Goal: Task Accomplishment & Management: Manage account settings

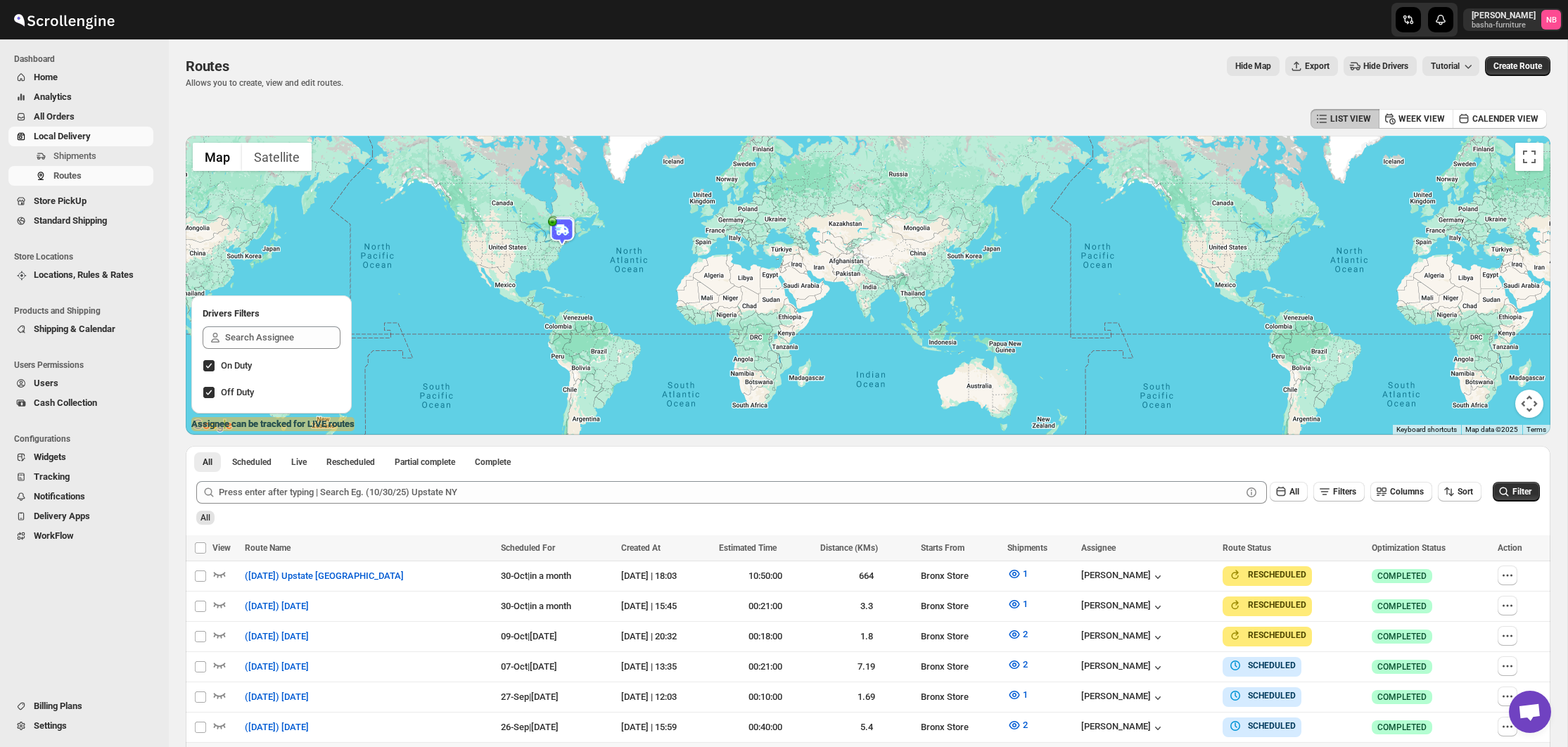
scroll to position [211, 0]
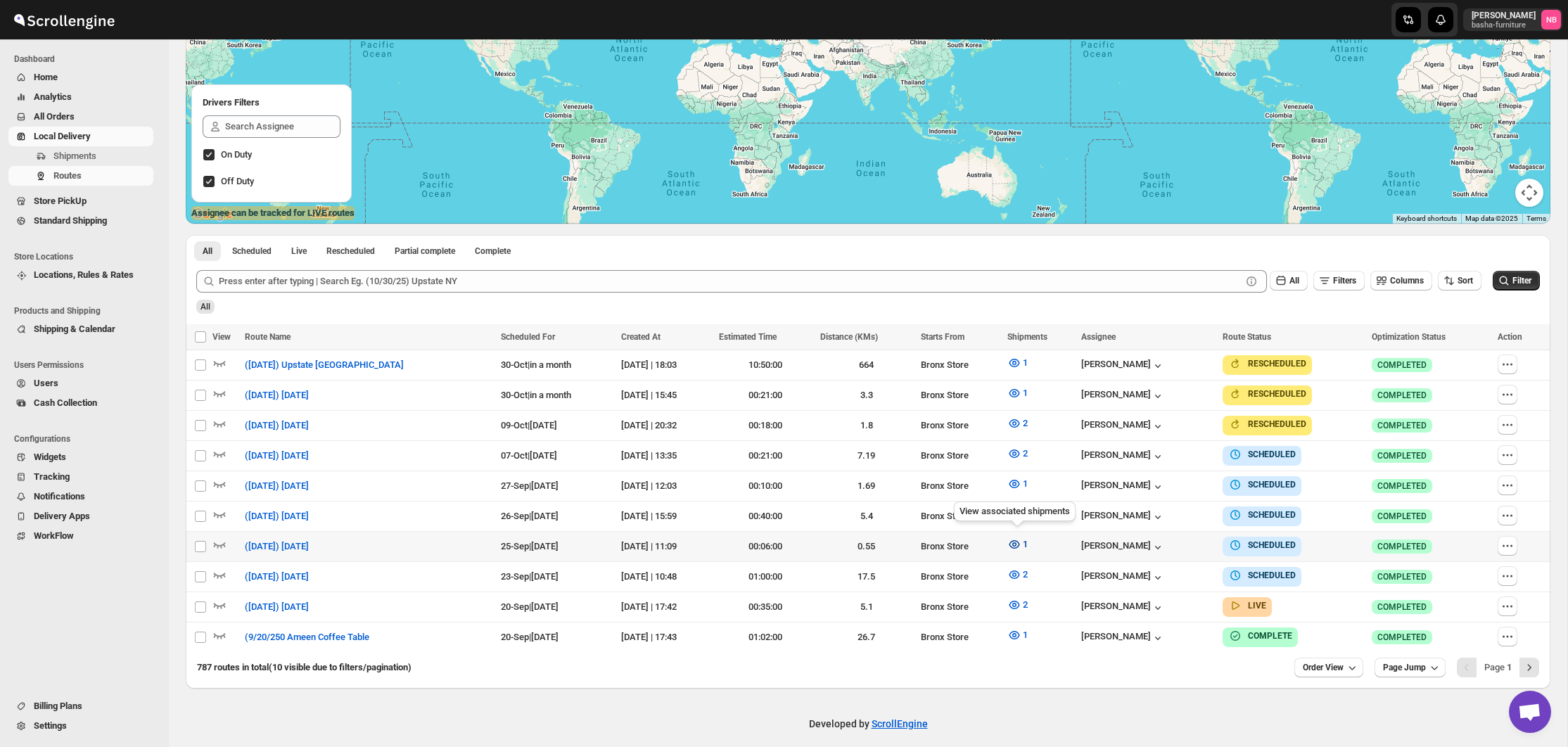
click at [1015, 543] on icon "button" at bounding box center [1015, 545] width 4 height 4
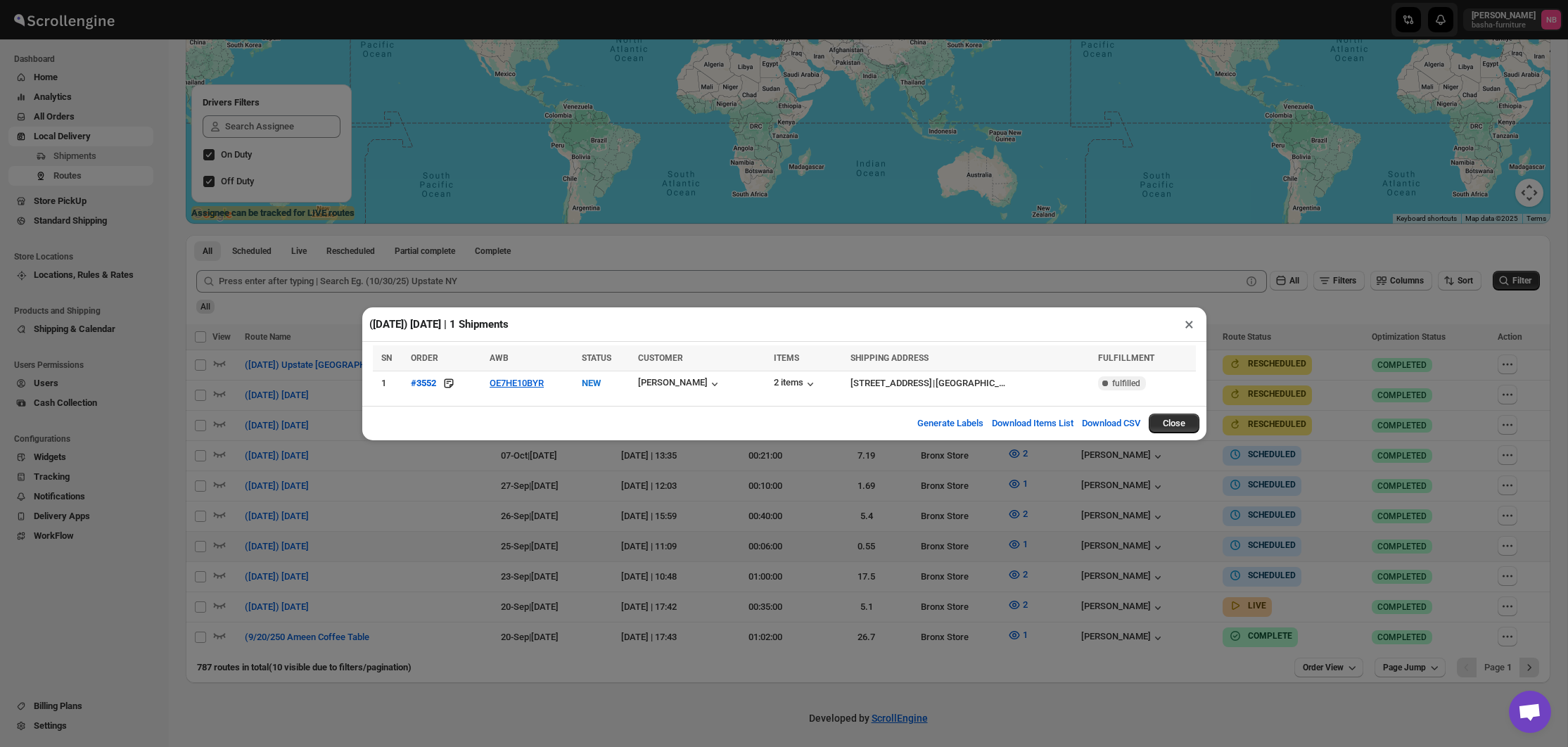
click at [703, 558] on div "([DATE]) [DATE] | 1 Shipments × SN ORDER AWB STATUS CUSTOMER ITEMS SHIPPING ADD…" at bounding box center [784, 373] width 1568 height 747
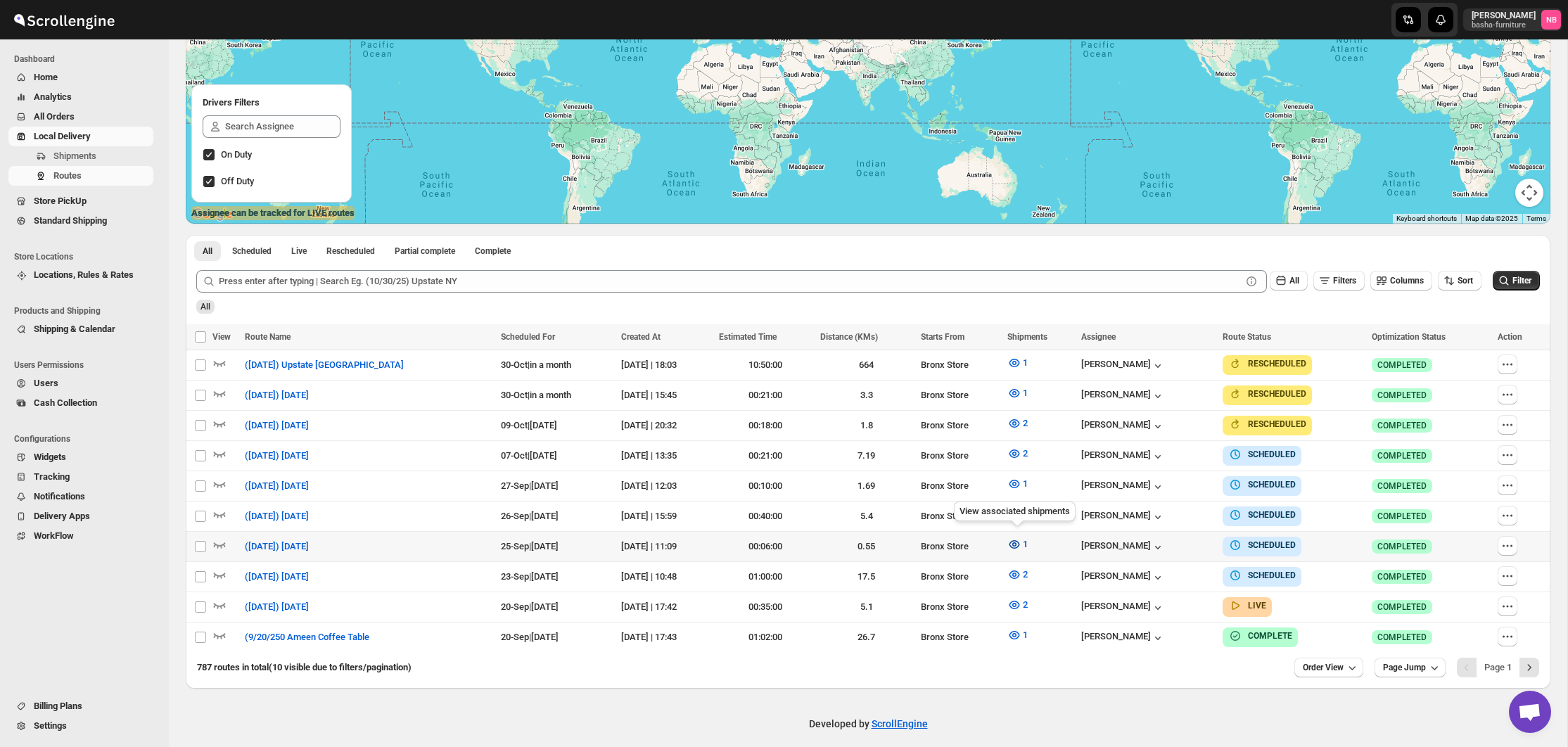
click at [1015, 540] on icon "button" at bounding box center [1014, 544] width 10 height 8
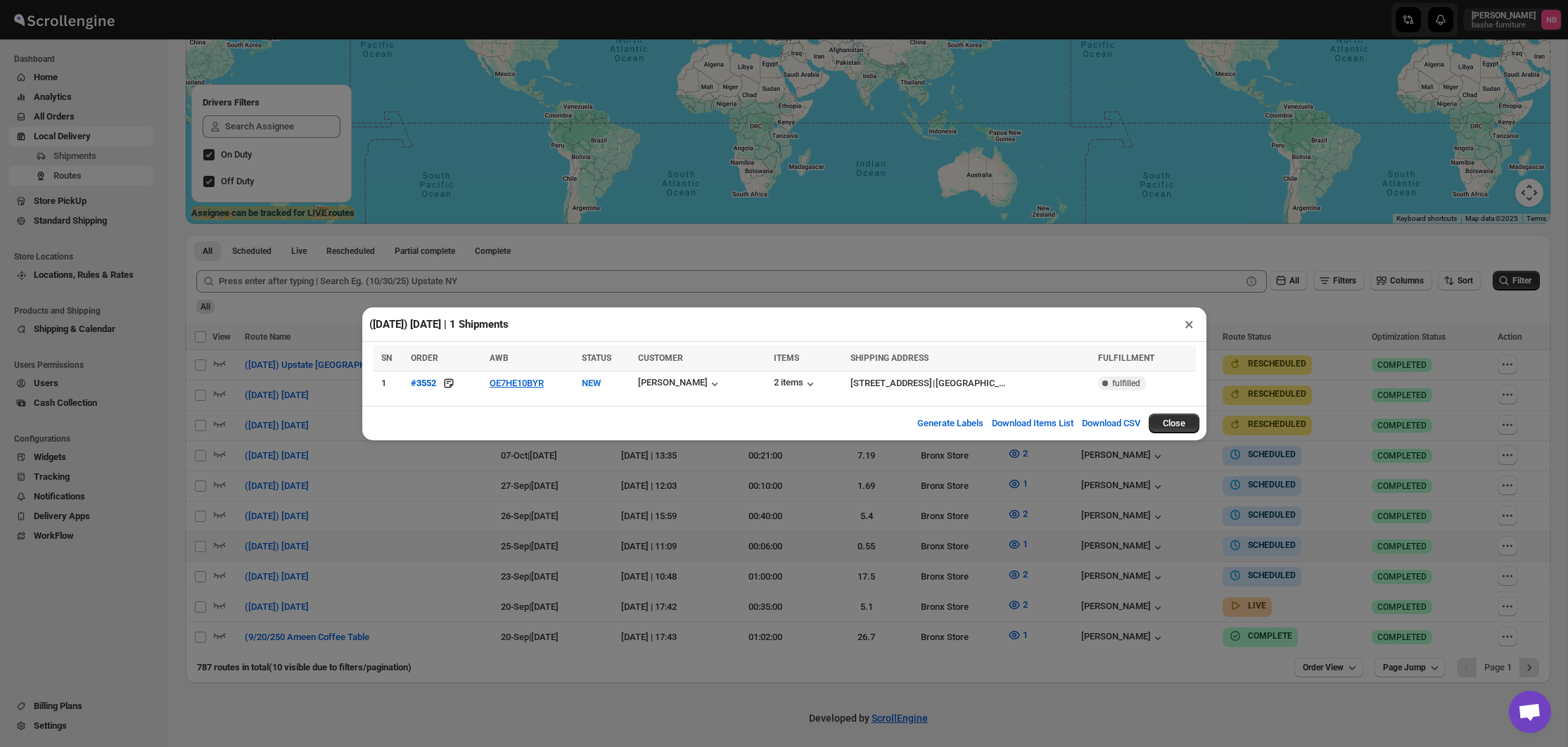
click at [802, 645] on div "([DATE]) [DATE] | 1 Shipments × SN ORDER AWB STATUS CUSTOMER ITEMS SHIPPING ADD…" at bounding box center [784, 373] width 1568 height 747
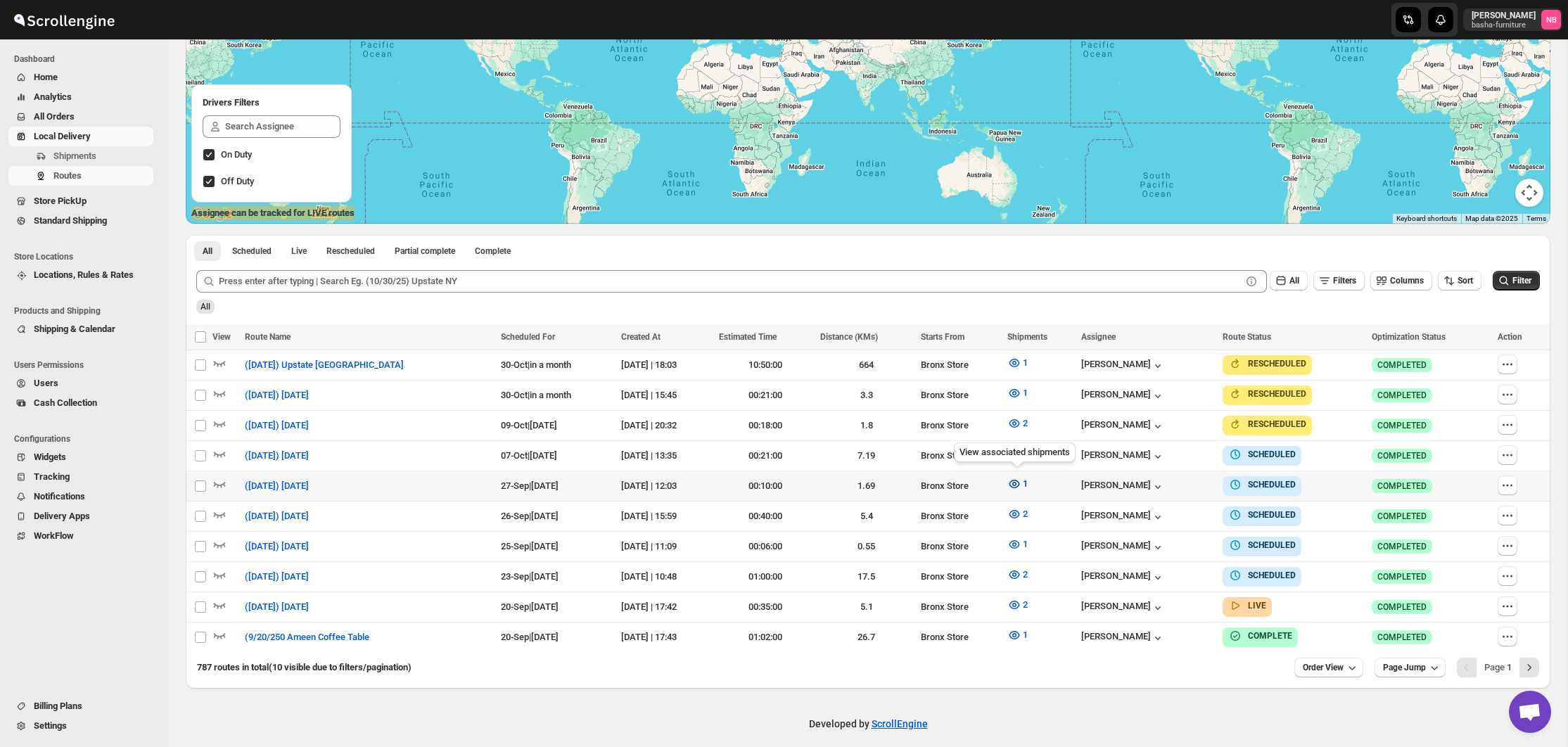
click at [1015, 484] on icon "button" at bounding box center [1015, 484] width 4 height 4
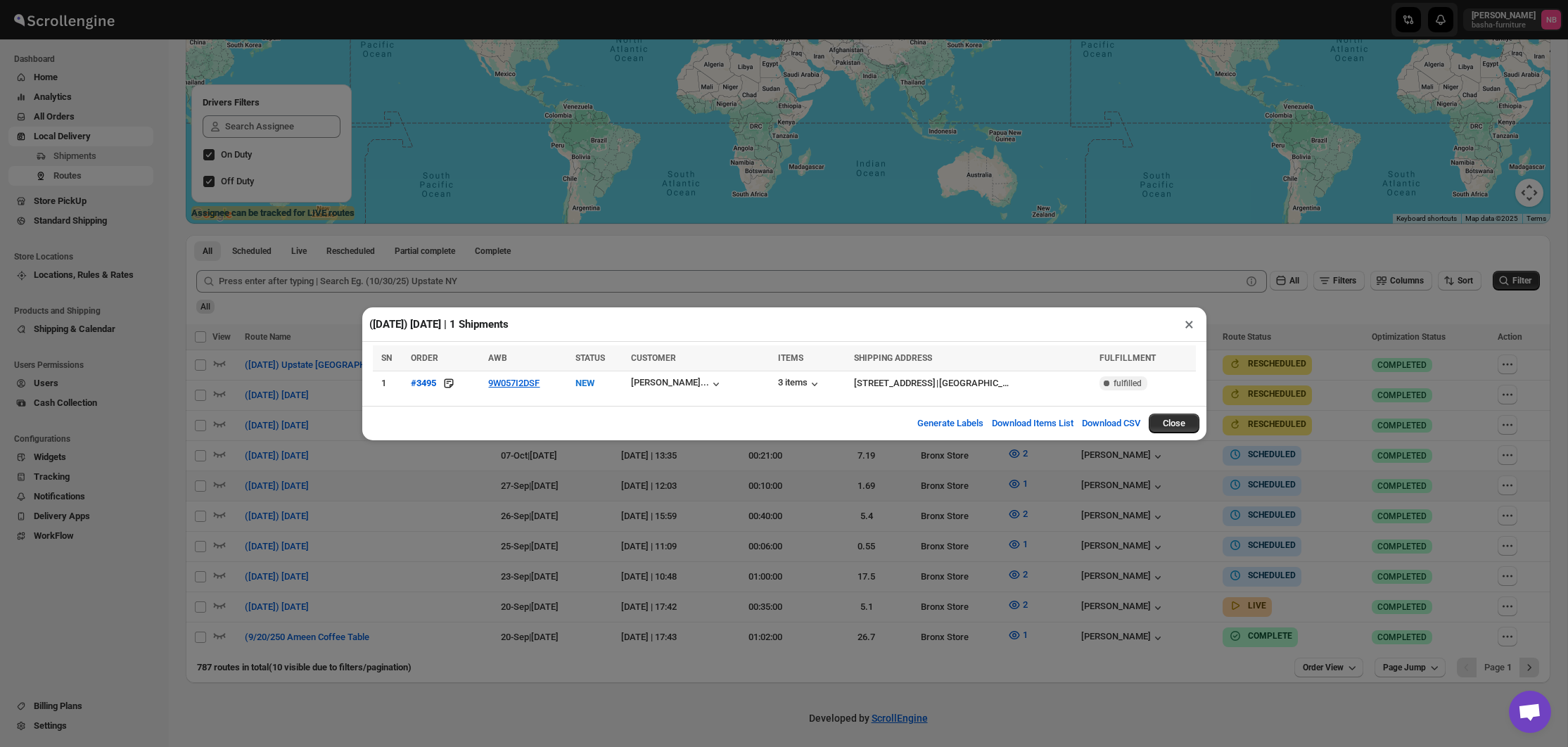
click at [701, 560] on div "(9/27/25) Saturday | 1 Shipments × SN ORDER AWB STATUS CUSTOMER ITEMS SHIPPING …" at bounding box center [784, 373] width 1568 height 747
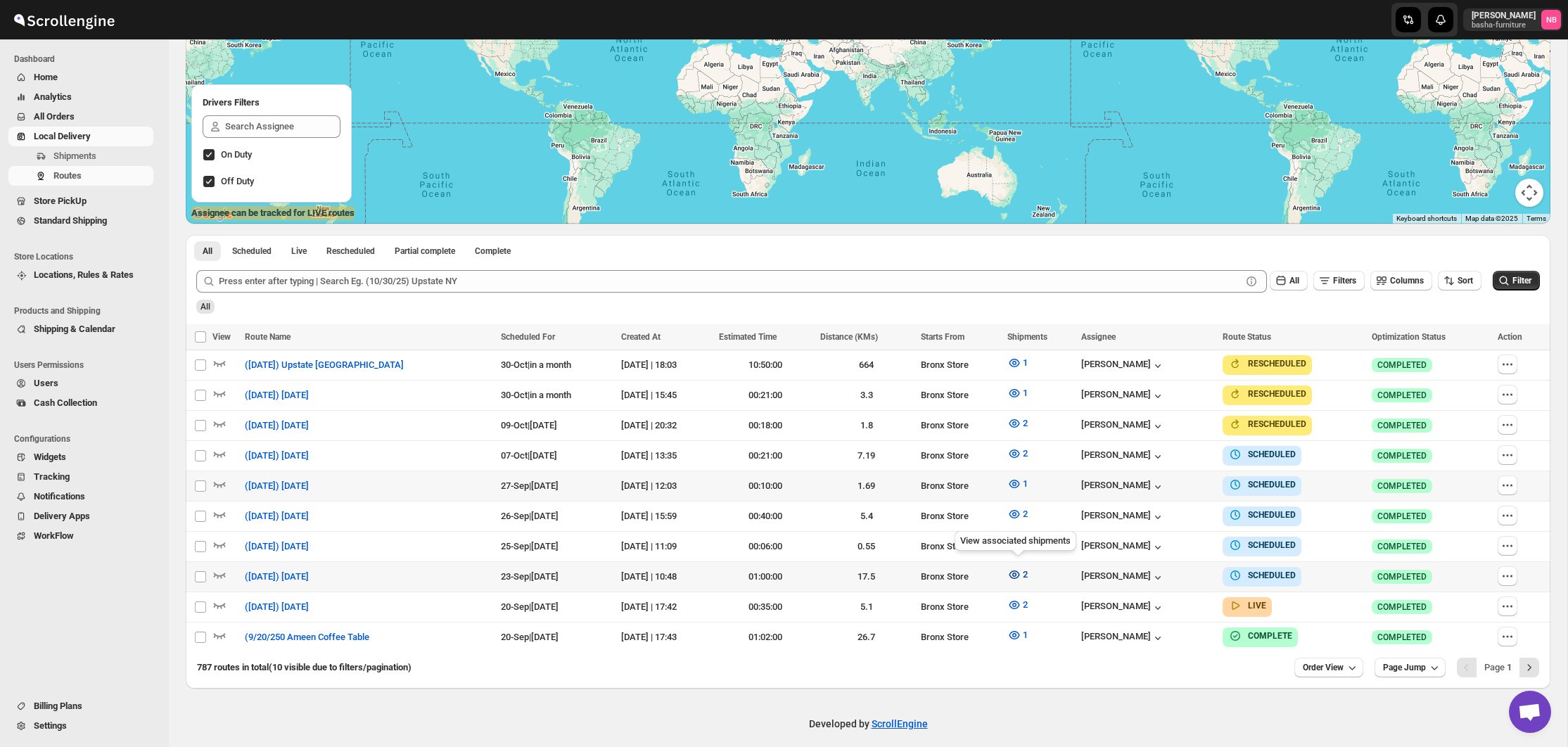
click at [1023, 572] on span "2" at bounding box center [1025, 575] width 5 height 10
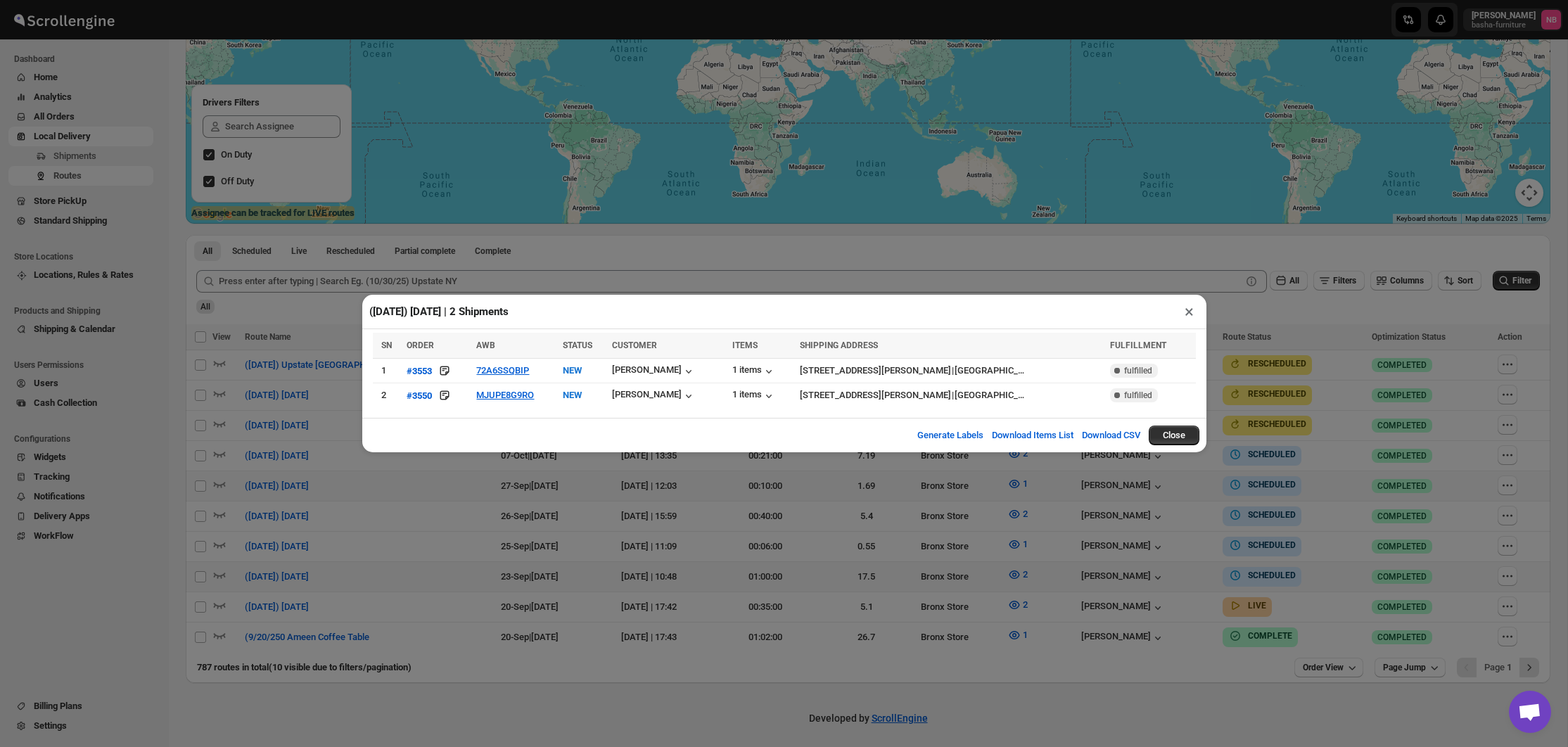
click at [694, 491] on div "(9/23/25) Tuesday | 2 Shipments × SN ORDER AWB STATUS CUSTOMER ITEMS SHIPPING A…" at bounding box center [784, 373] width 1568 height 747
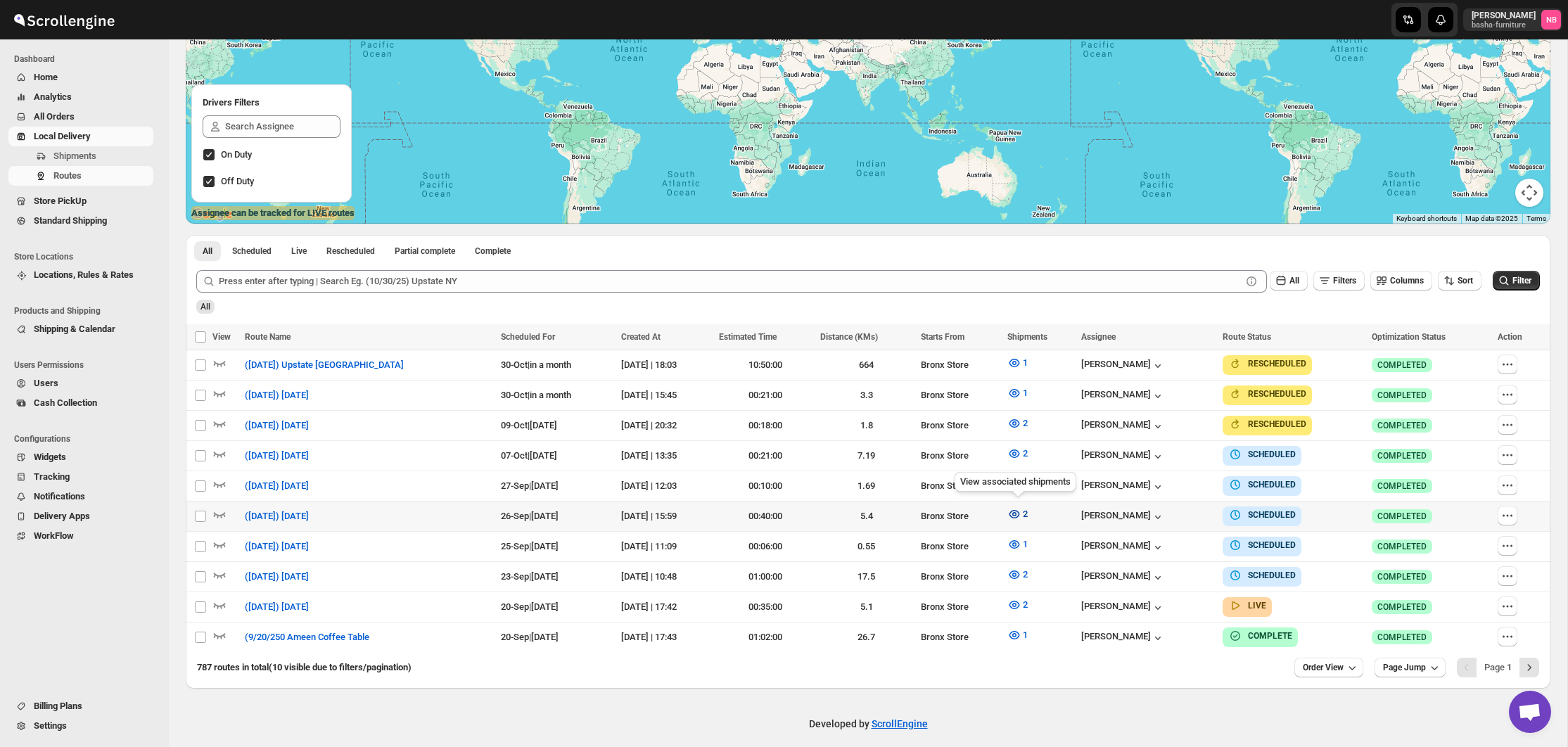
click at [1017, 507] on icon "button" at bounding box center [1014, 514] width 14 height 14
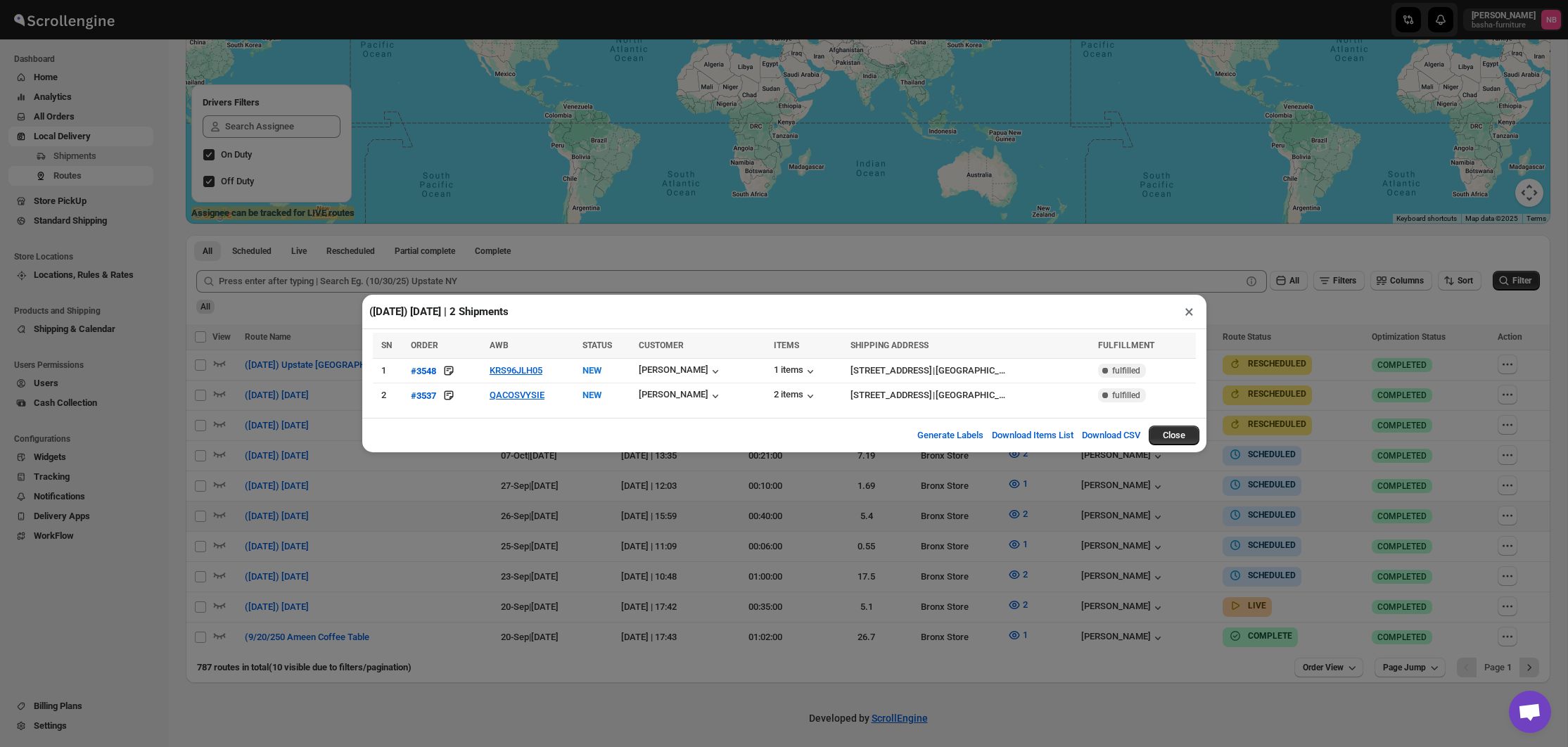
click at [495, 470] on div "(9/26/25) Friday | 2 Shipments × SN ORDER AWB STATUS CUSTOMER ITEMS SHIPPING AD…" at bounding box center [784, 373] width 1568 height 747
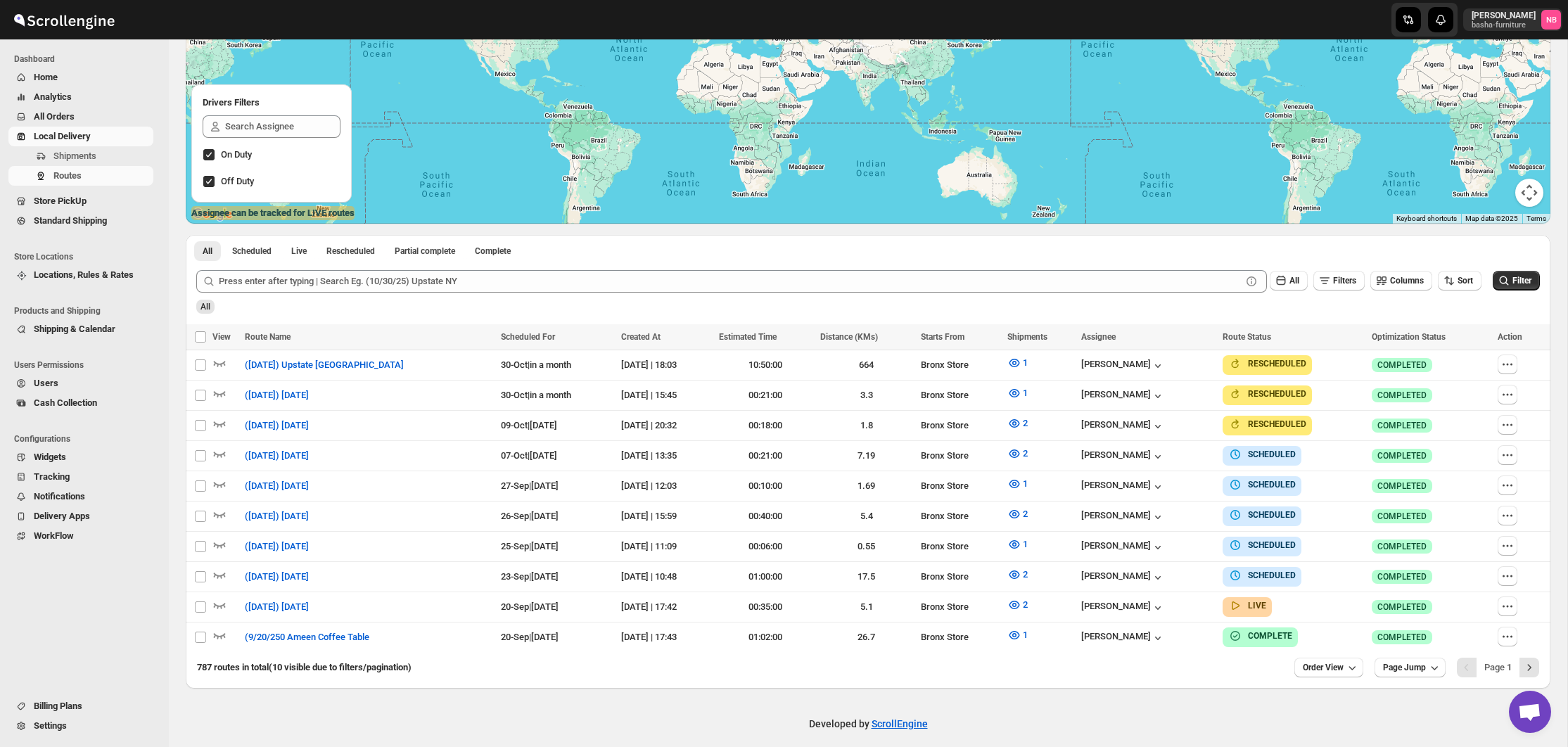
click at [95, 124] on button "All Orders" at bounding box center [81, 116] width 145 height 19
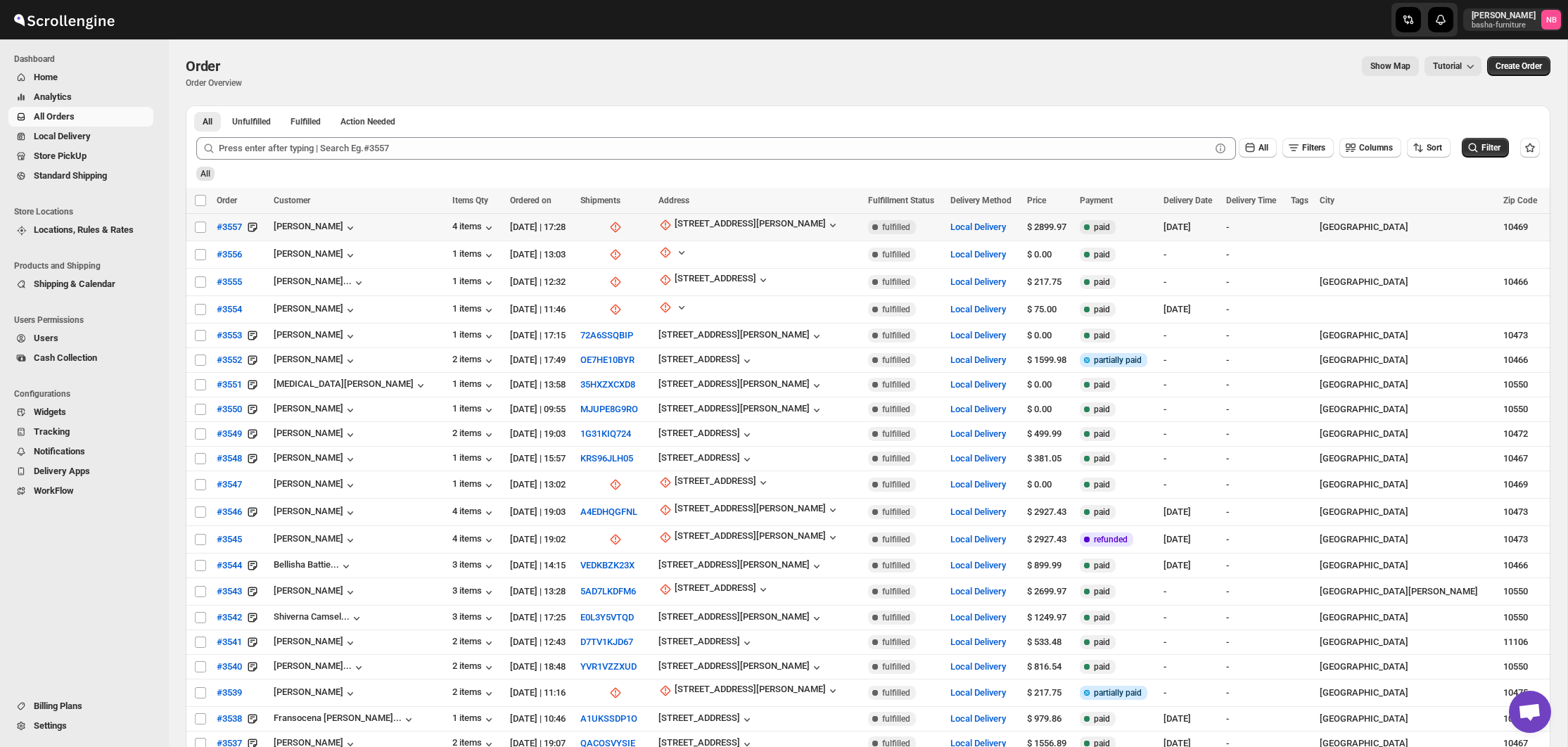
click at [677, 218] on td "[STREET_ADDRESS][PERSON_NAME]" at bounding box center [759, 228] width 210 height 28
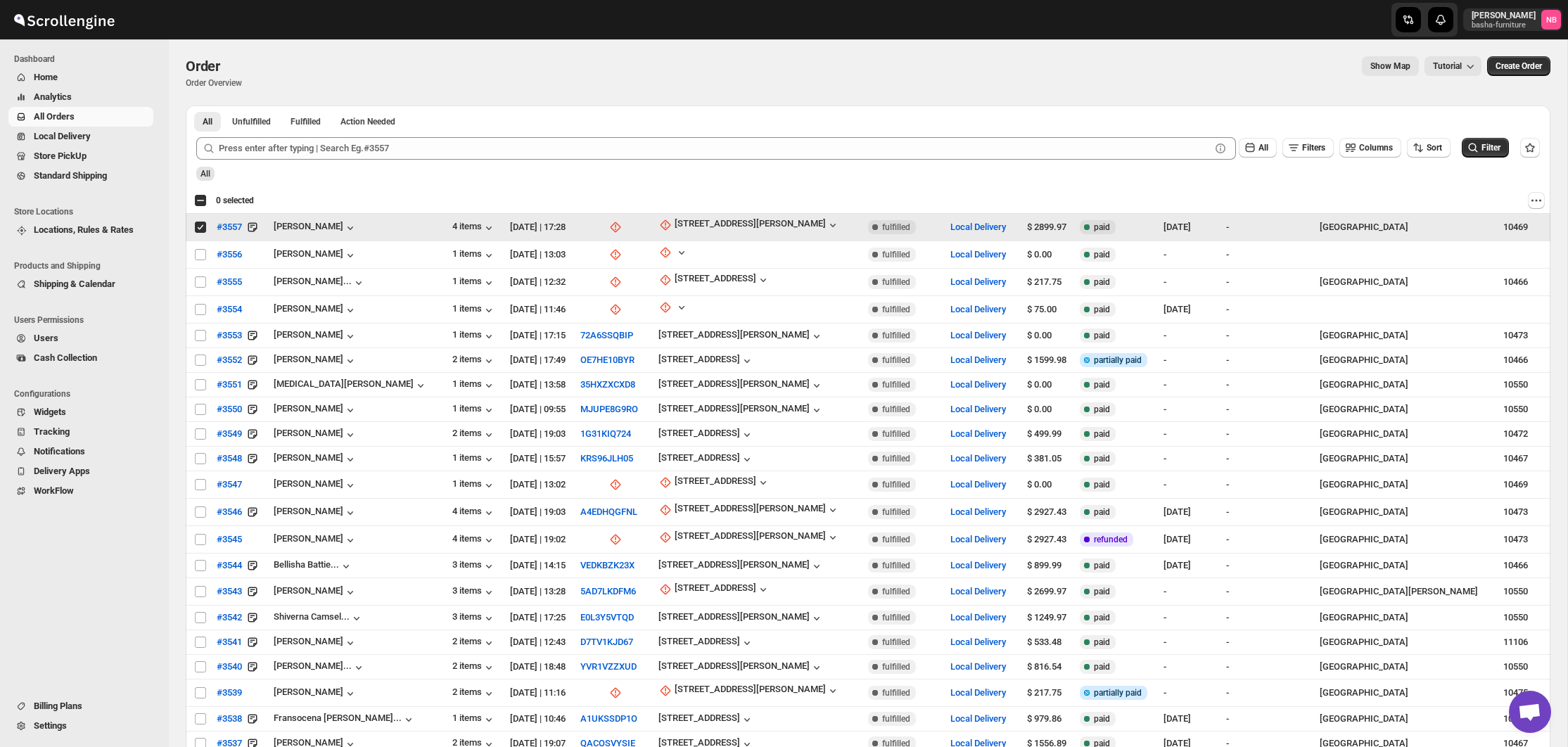
checkbox input "true"
click at [679, 223] on div "[STREET_ADDRESS][PERSON_NAME]" at bounding box center [750, 225] width 151 height 14
click at [695, 311] on button "Update manually" at bounding box center [694, 301] width 101 height 22
select select "US"
select select "[US_STATE]"
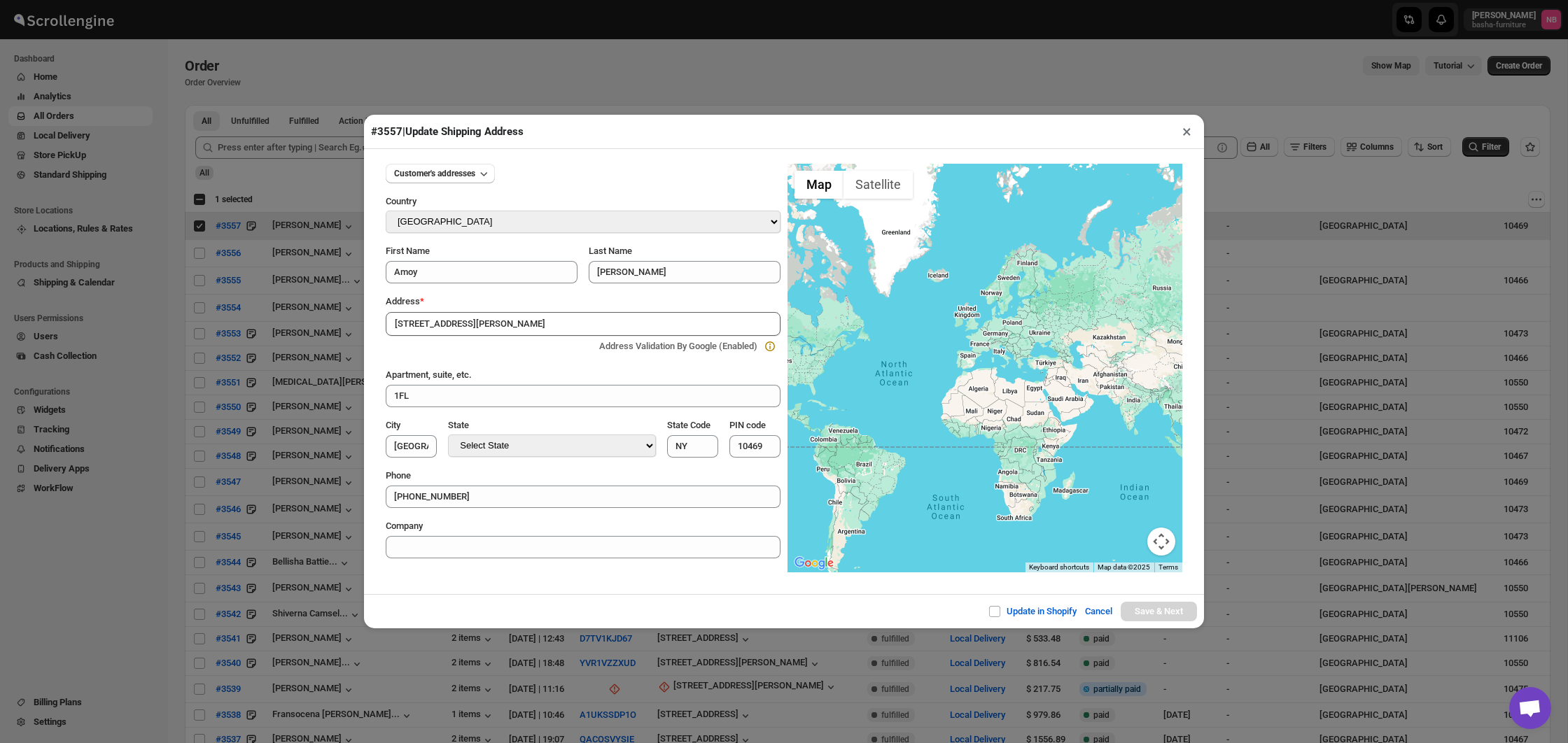
type input "[STREET_ADDRESS][PERSON_NAME]"
click at [1185, 128] on button "×" at bounding box center [1186, 131] width 20 height 19
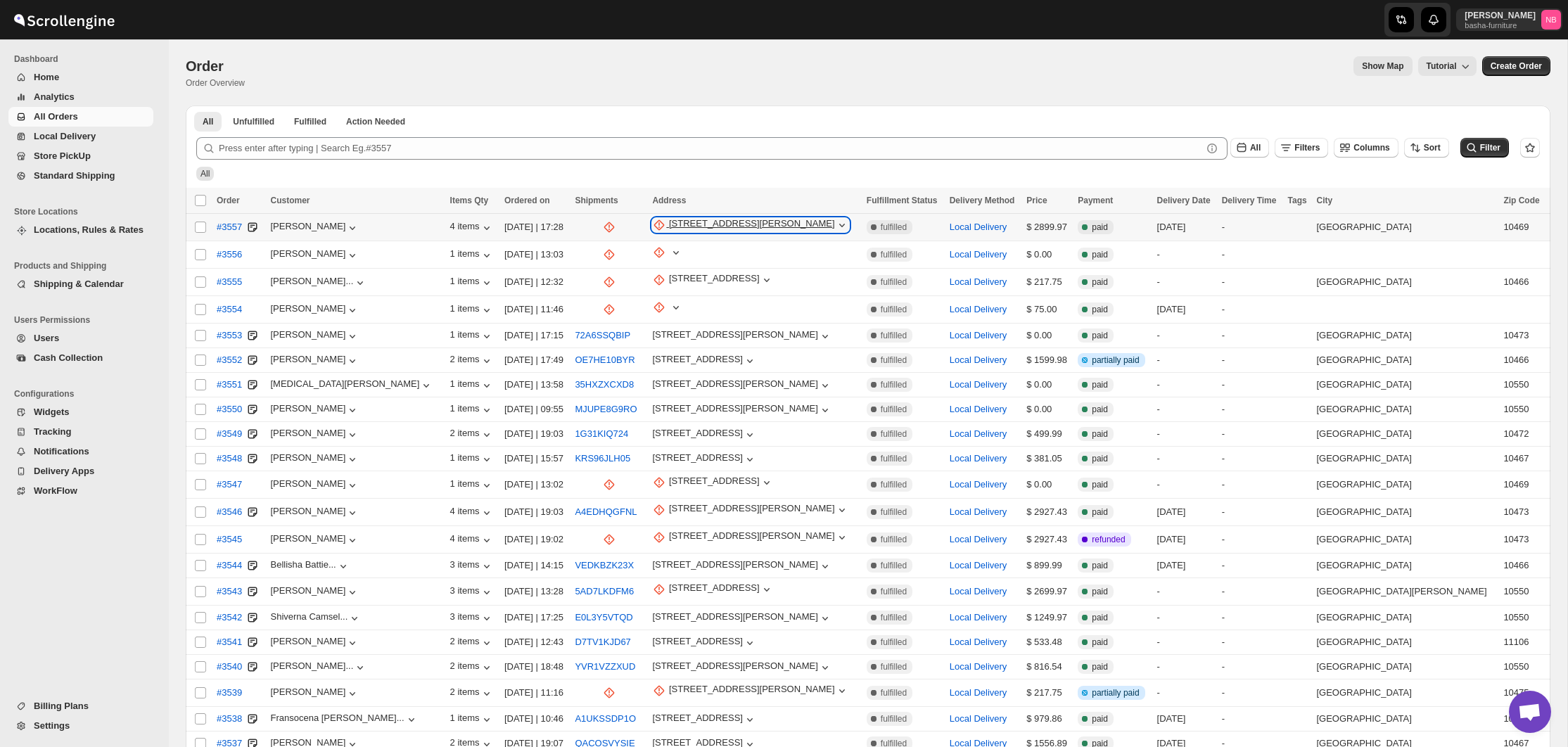
click at [724, 229] on div "[STREET_ADDRESS][PERSON_NAME]" at bounding box center [752, 225] width 166 height 14
click at [707, 219] on div "[STREET_ADDRESS][PERSON_NAME]" at bounding box center [752, 225] width 166 height 14
click at [714, 296] on span "Update manually" at bounding box center [700, 301] width 69 height 10
select select "US"
select select "[US_STATE]"
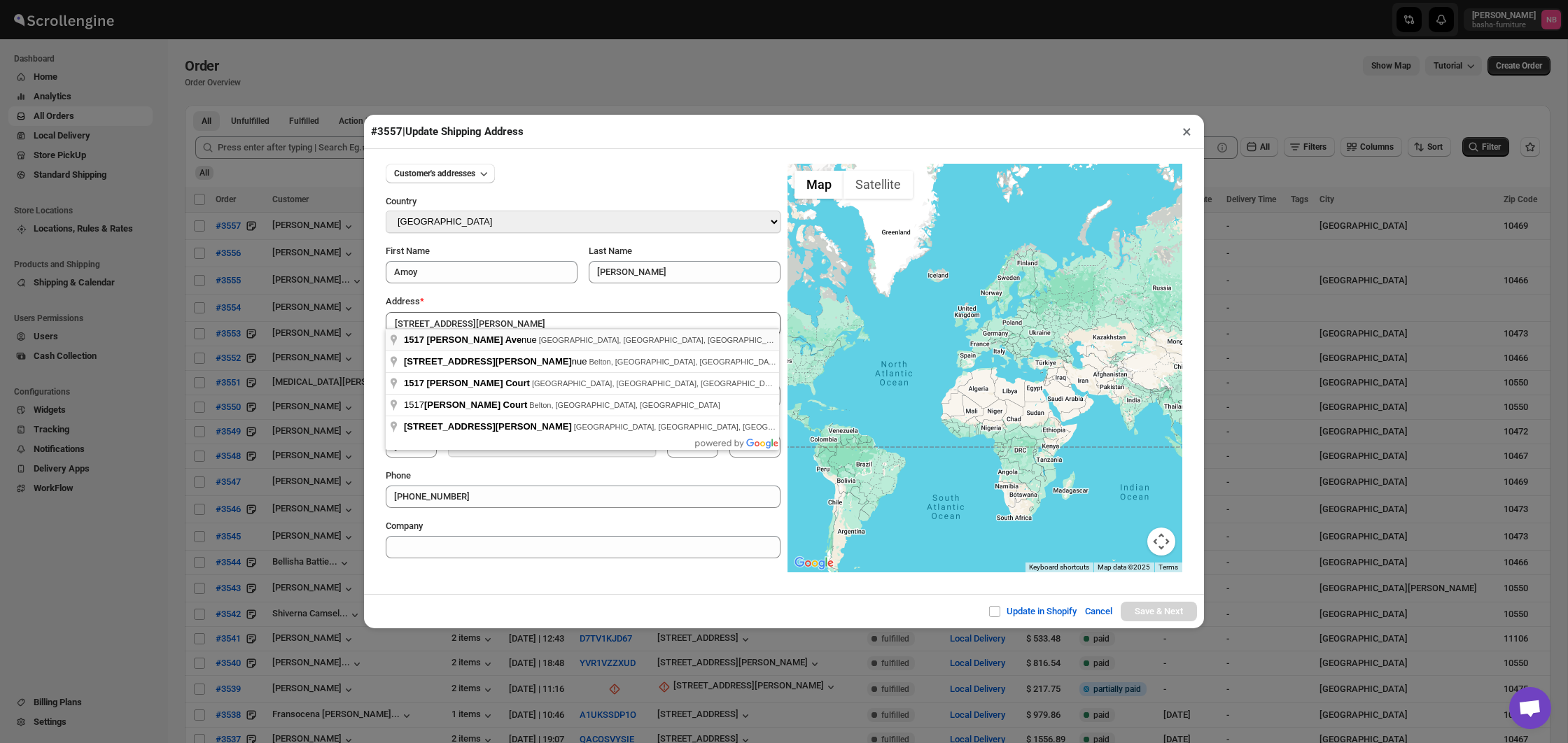
type input "[STREET_ADDRESS][PERSON_NAME]"
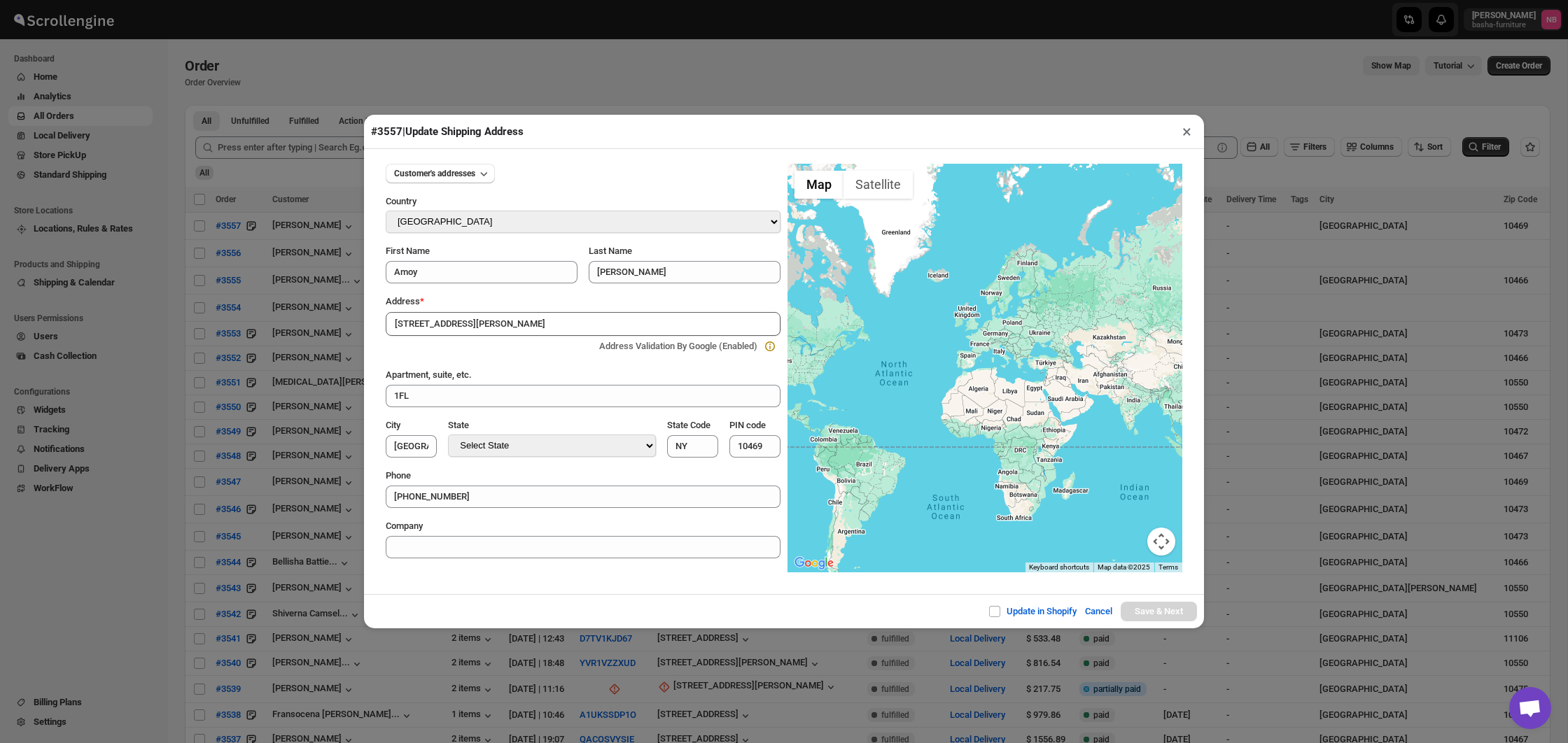
type input "[GEOGRAPHIC_DATA]"
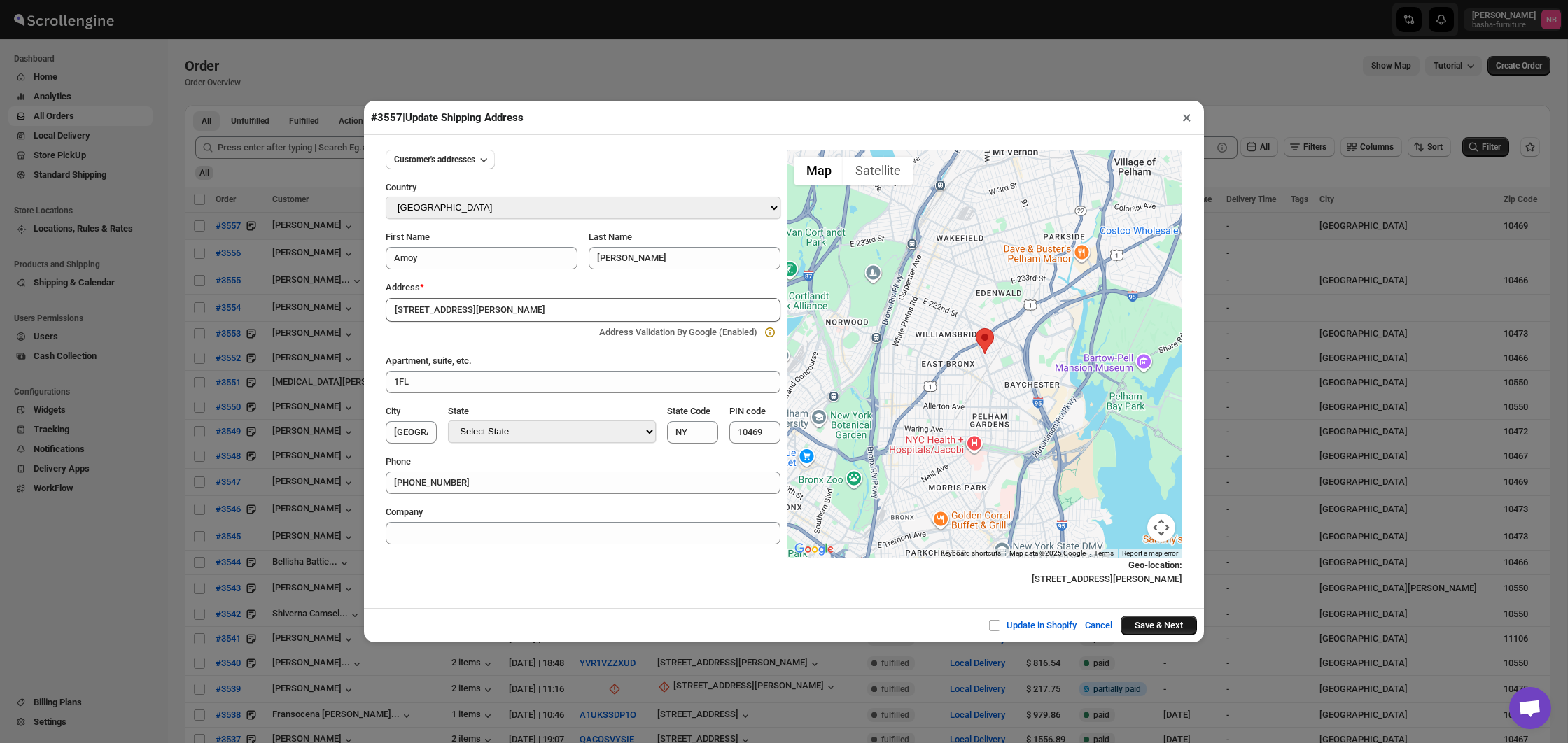
click at [1142, 618] on button "Save & Next" at bounding box center [1158, 626] width 76 height 19
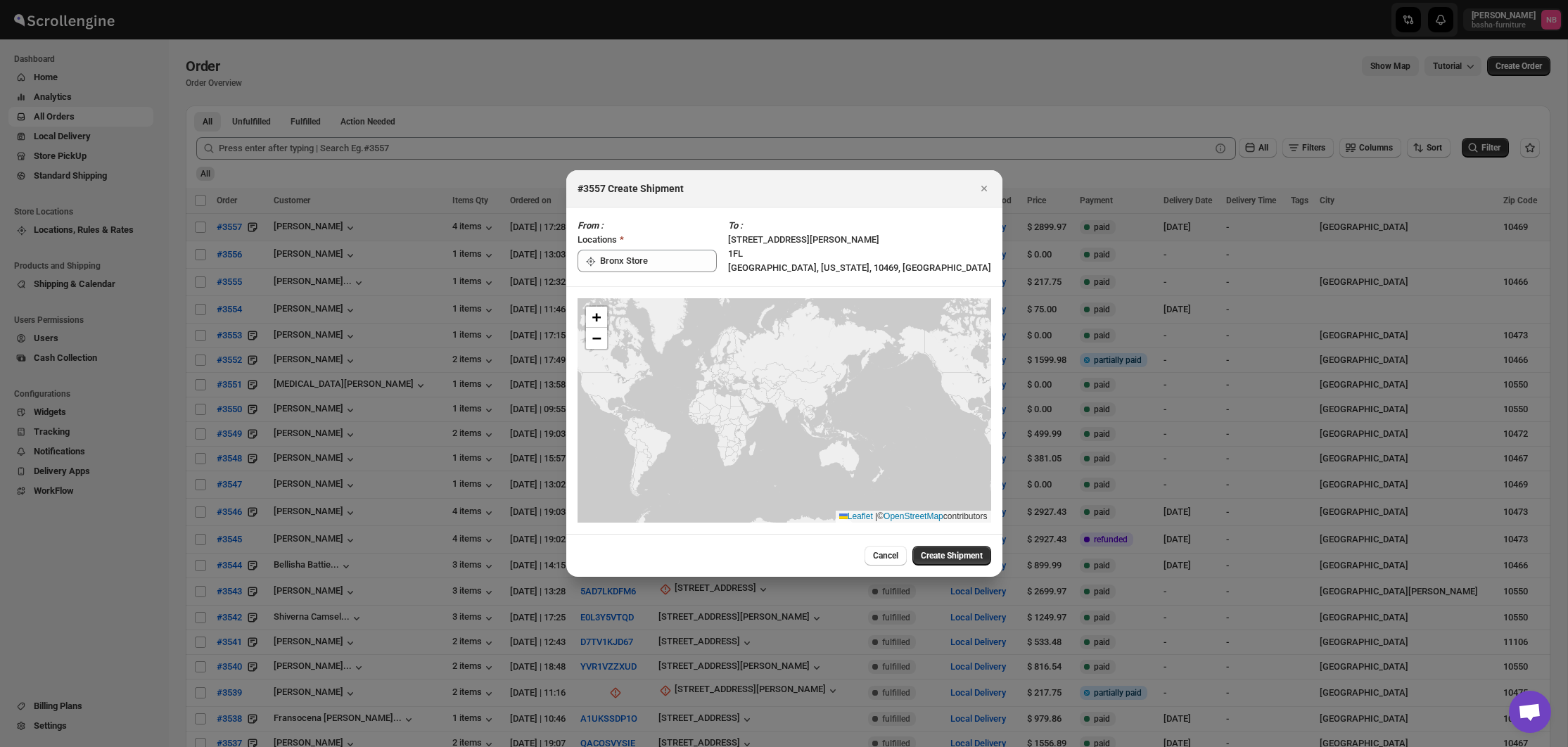
drag, startPoint x: 941, startPoint y: 557, endPoint x: 932, endPoint y: 553, distance: 9.8
click at [941, 557] on span "Create Shipment" at bounding box center [951, 555] width 62 height 11
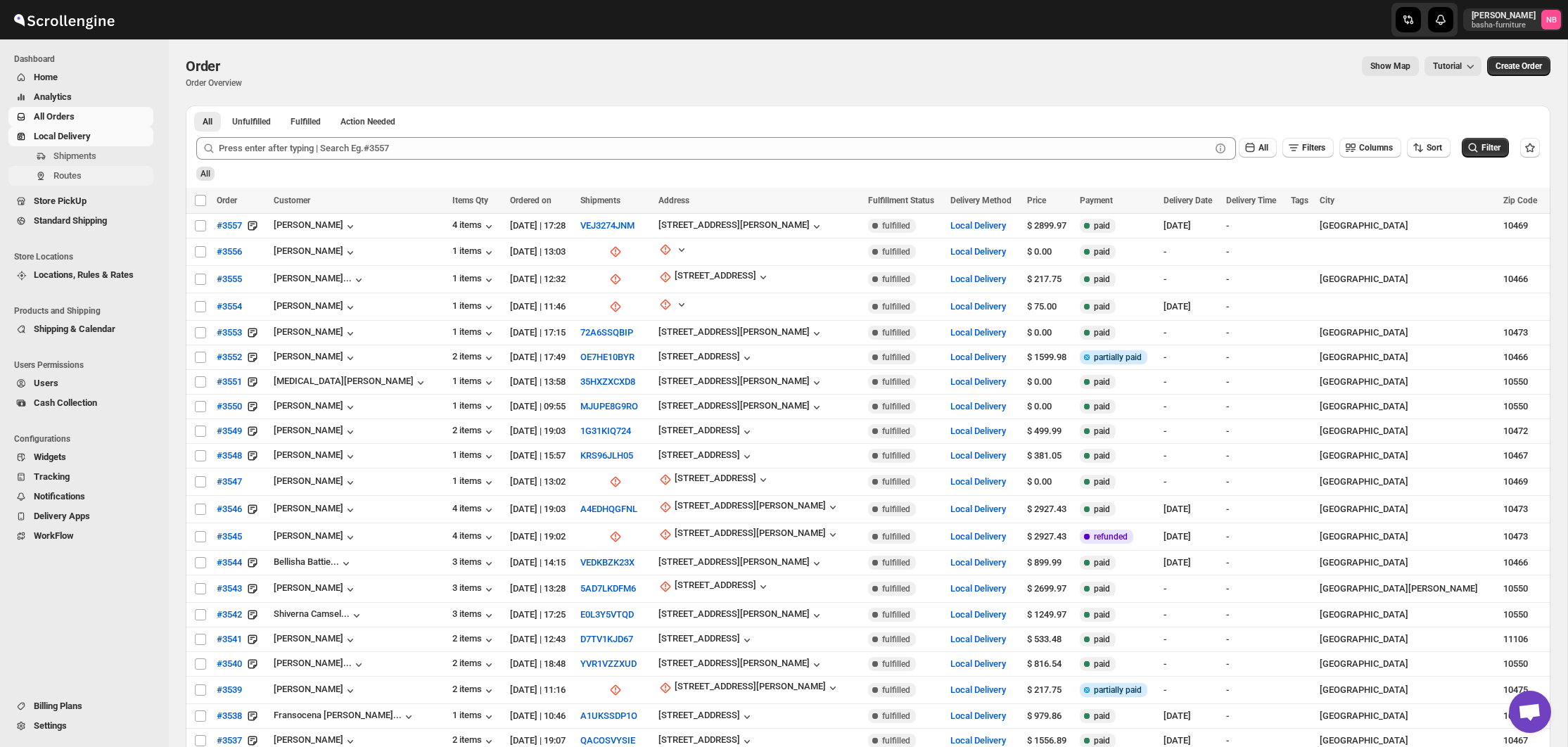
click at [111, 172] on span "Routes" at bounding box center [102, 175] width 97 height 14
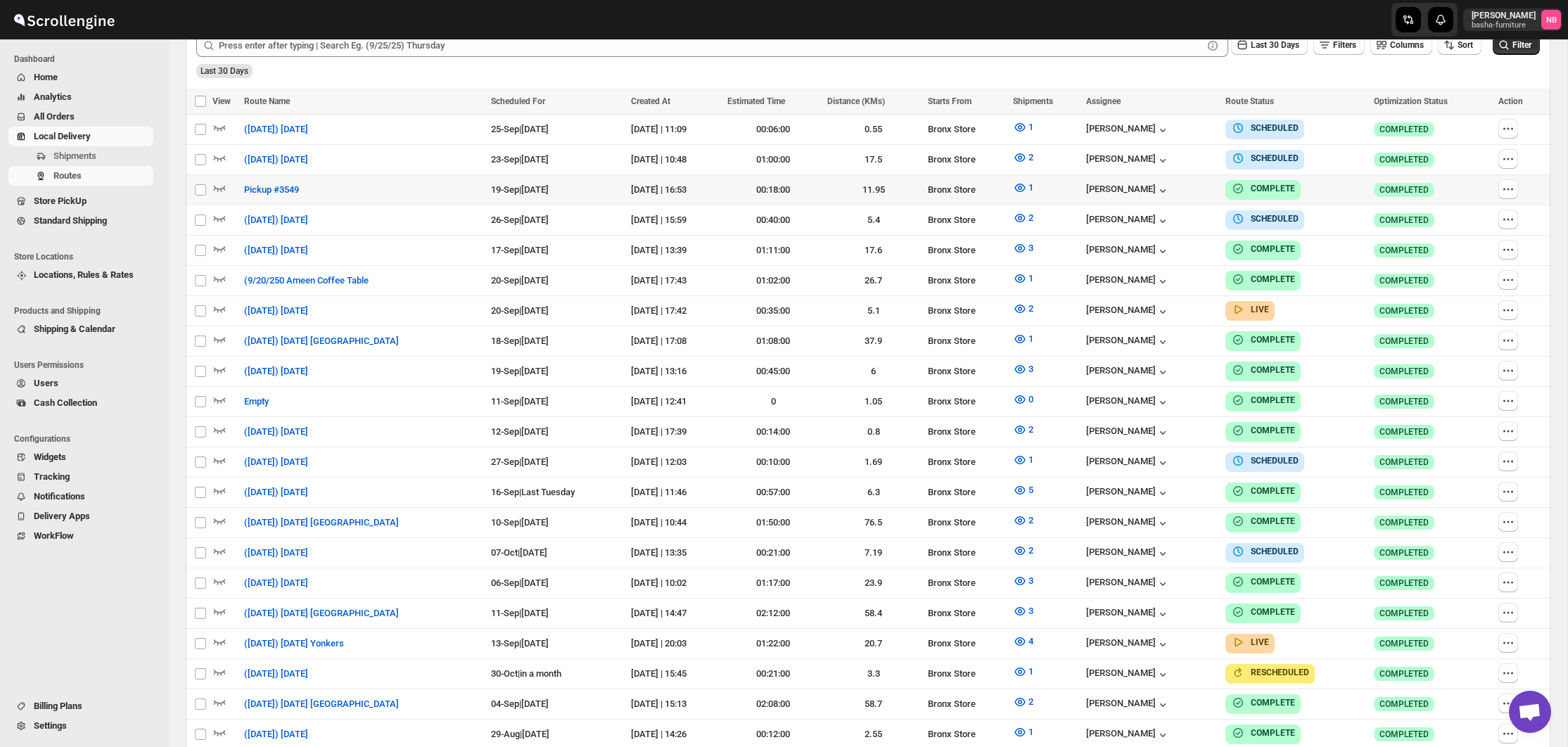
scroll to position [304, 0]
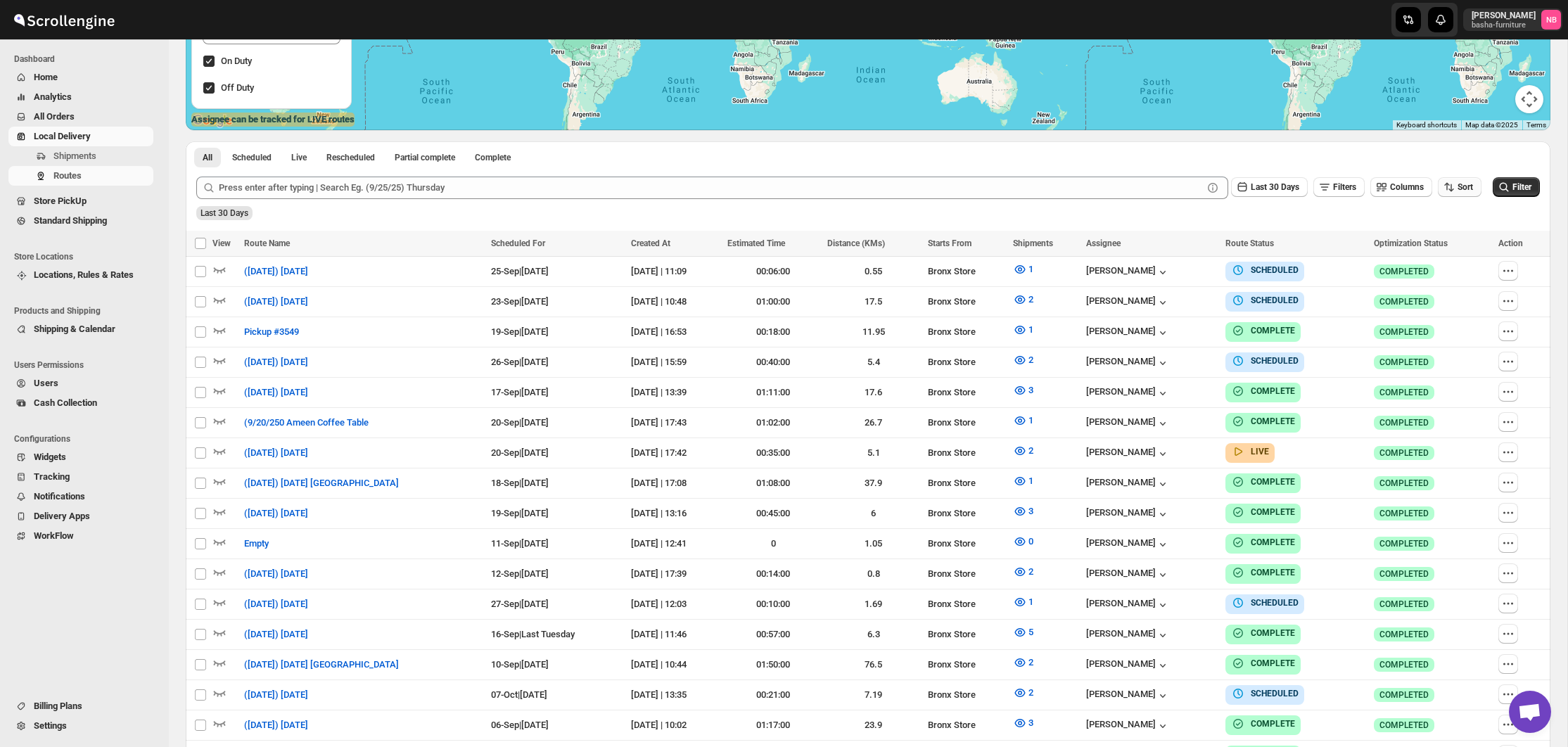
click at [1458, 192] on span "Sort" at bounding box center [1465, 187] width 16 height 10
drag, startPoint x: 1437, startPoint y: 264, endPoint x: 1395, endPoint y: 242, distance: 47.4
click at [1437, 264] on div "Due Date" at bounding box center [1434, 262] width 37 height 14
drag, startPoint x: 1242, startPoint y: 188, endPoint x: 1244, endPoint y: 196, distance: 8.2
click at [1250, 188] on span "Last 30 Days" at bounding box center [1274, 187] width 48 height 10
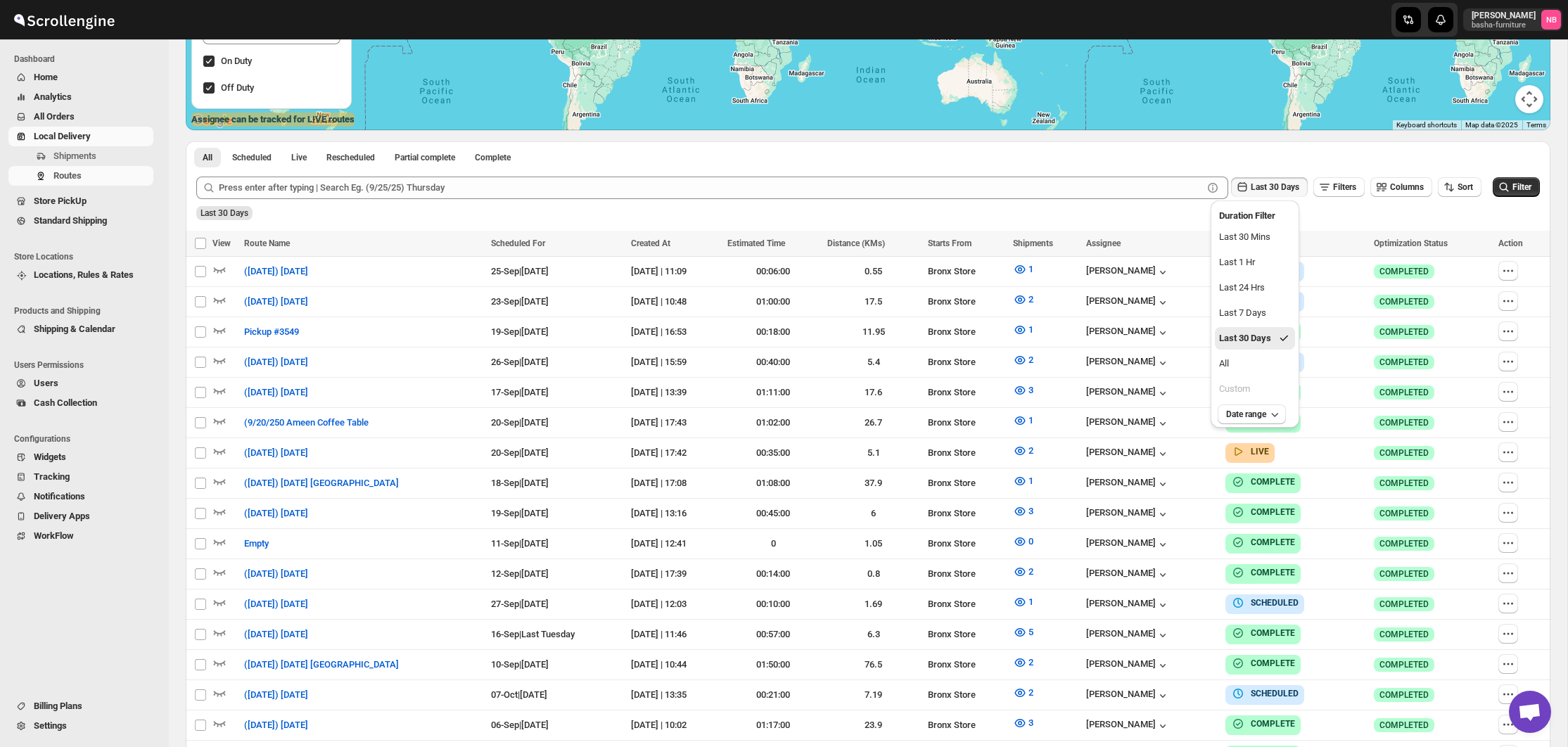
drag, startPoint x: 1241, startPoint y: 363, endPoint x: 1531, endPoint y: 273, distance: 303.6
click at [1244, 363] on button "All" at bounding box center [1254, 363] width 80 height 22
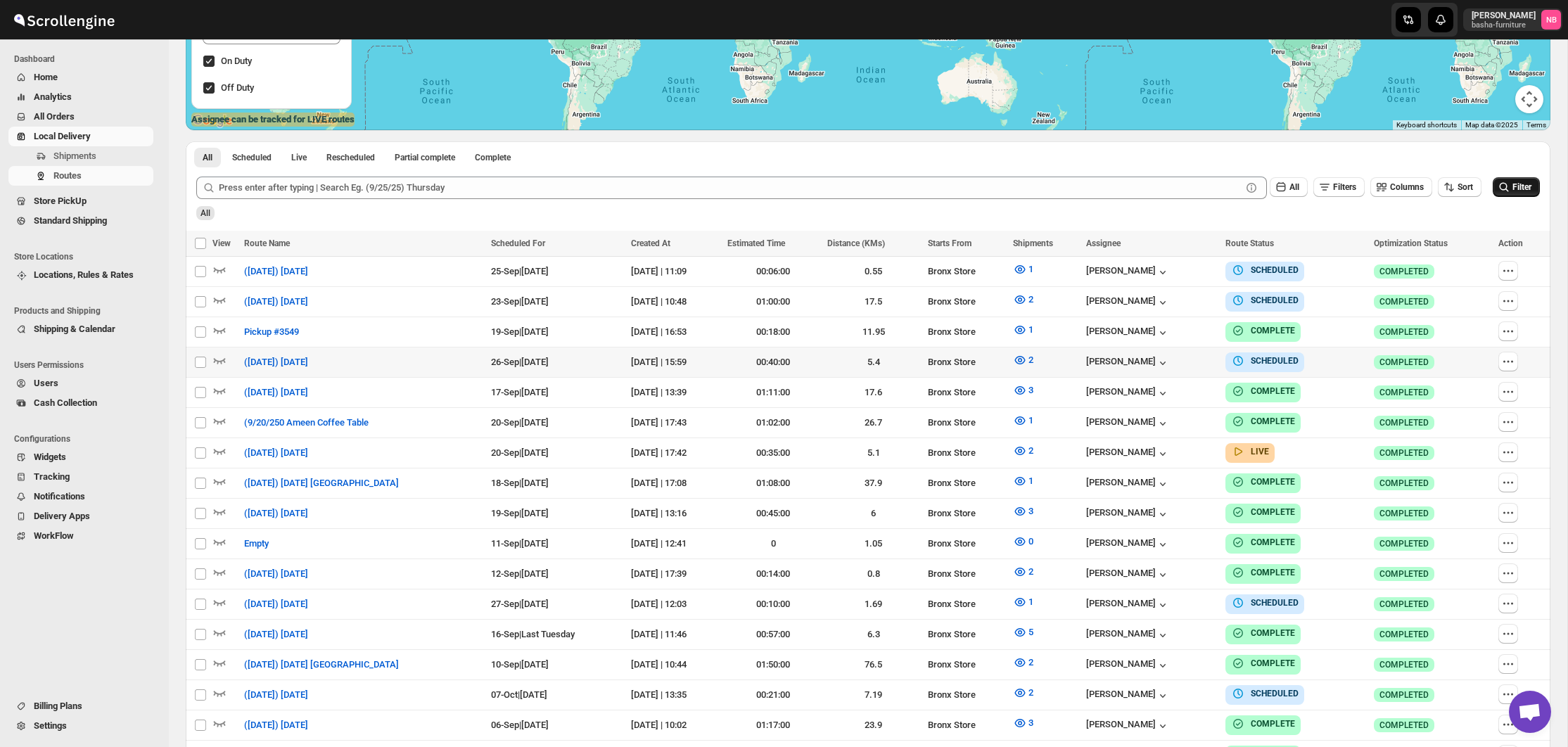
click at [1519, 190] on span "Filter" at bounding box center [1521, 187] width 19 height 10
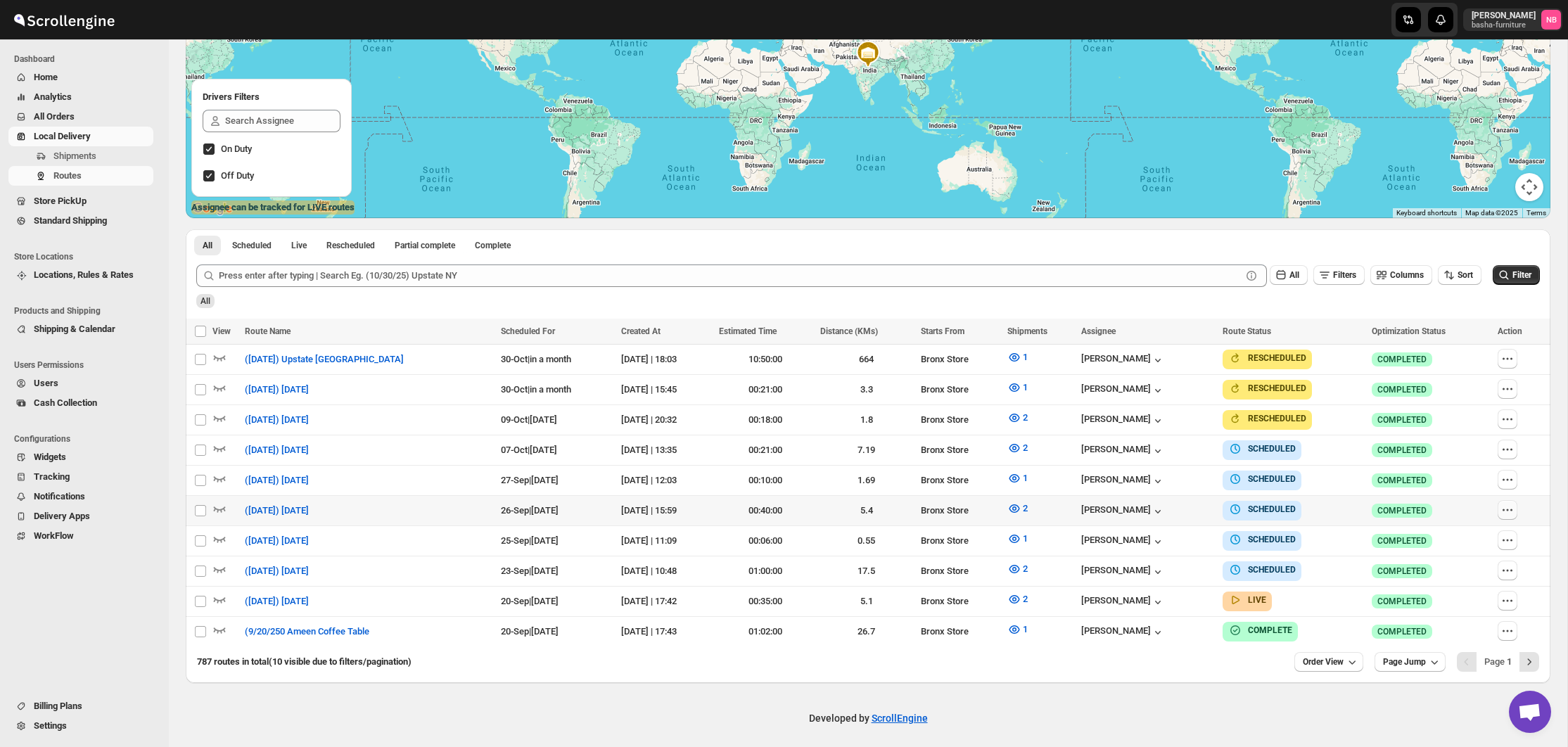
click at [1499, 510] on button "button" at bounding box center [1507, 510] width 19 height 19
checkbox input "true"
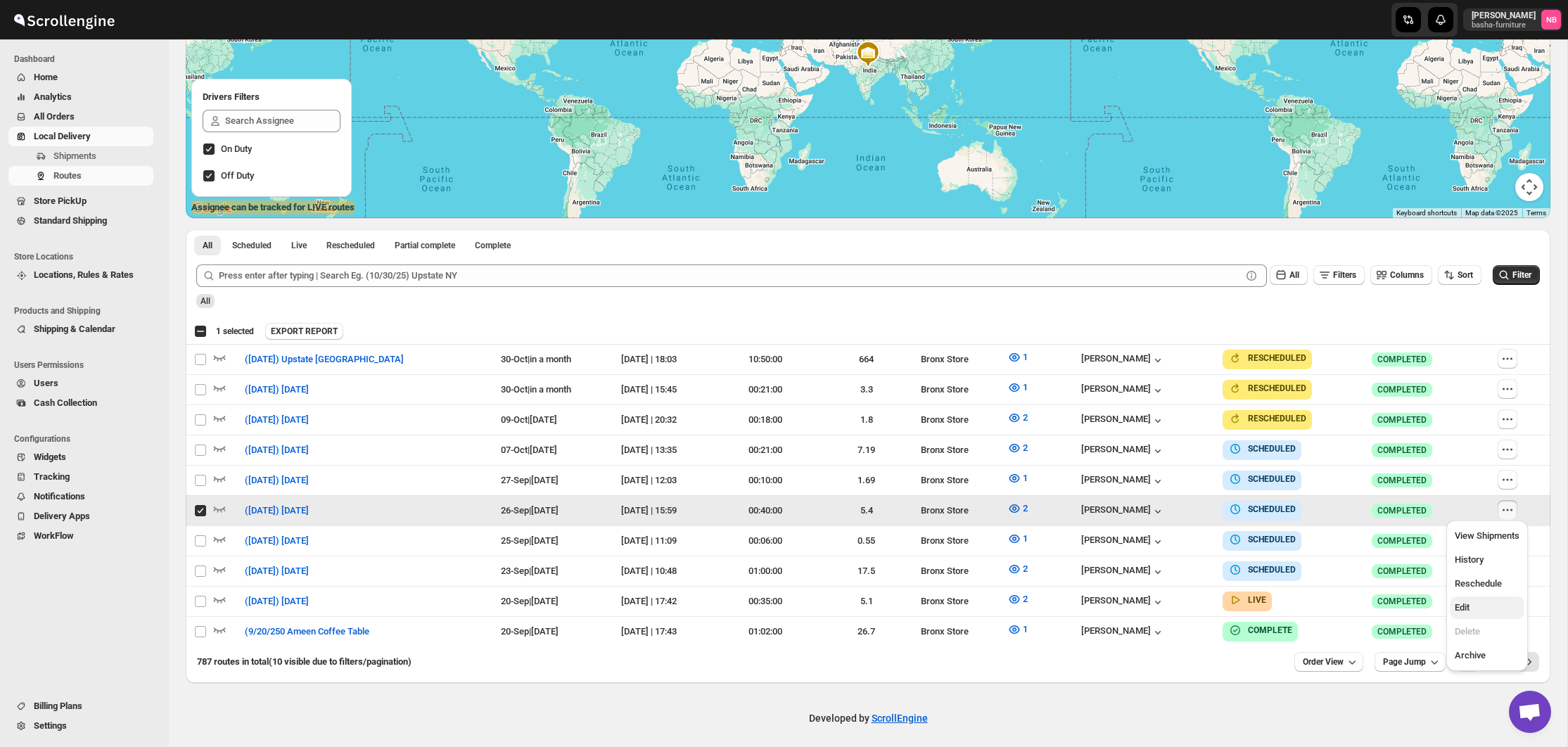
click at [1463, 604] on span "Edit" at bounding box center [1462, 607] width 15 height 10
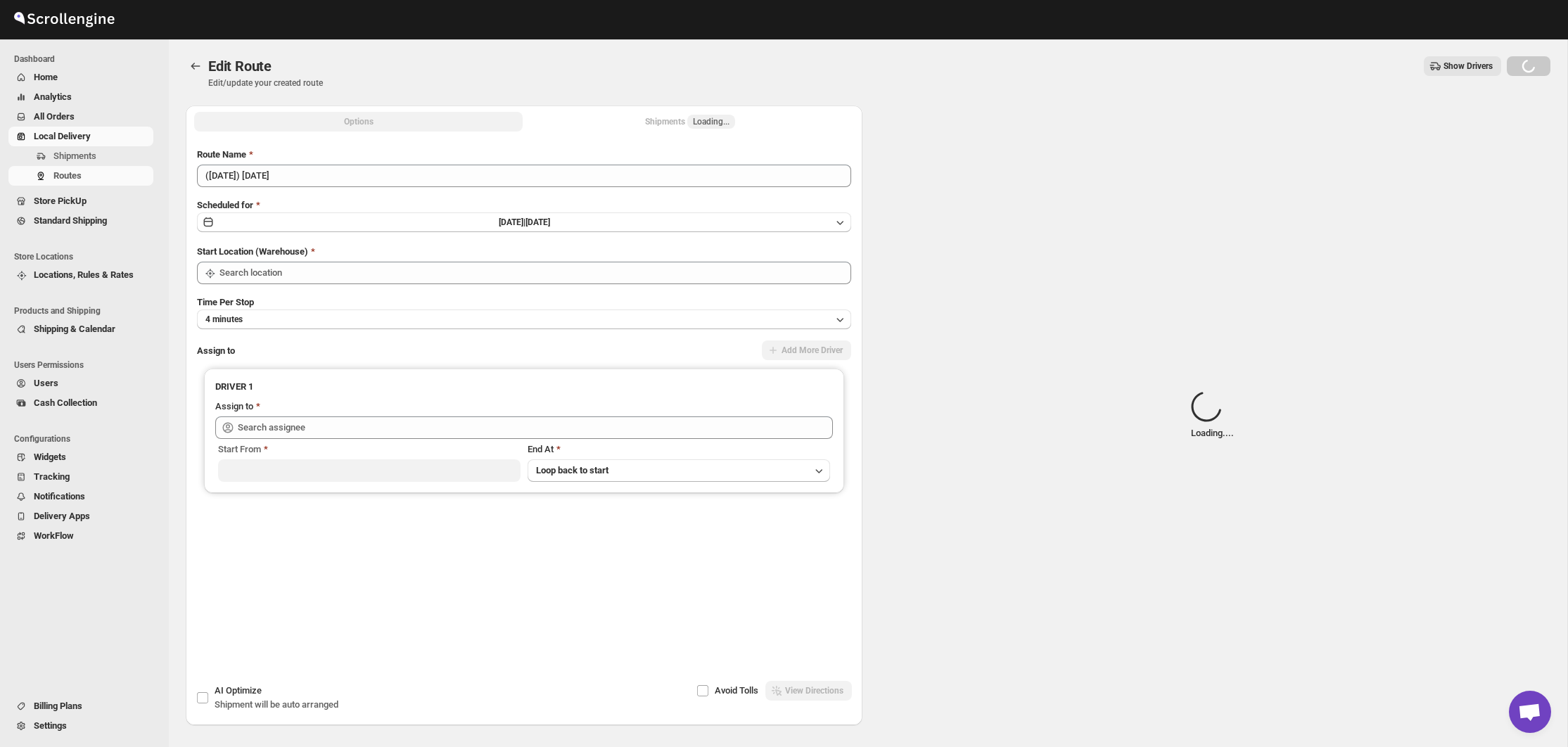
type input "Bronx Store"
type input "[PERSON_NAME] ([EMAIL_ADDRESS][DOMAIN_NAME])"
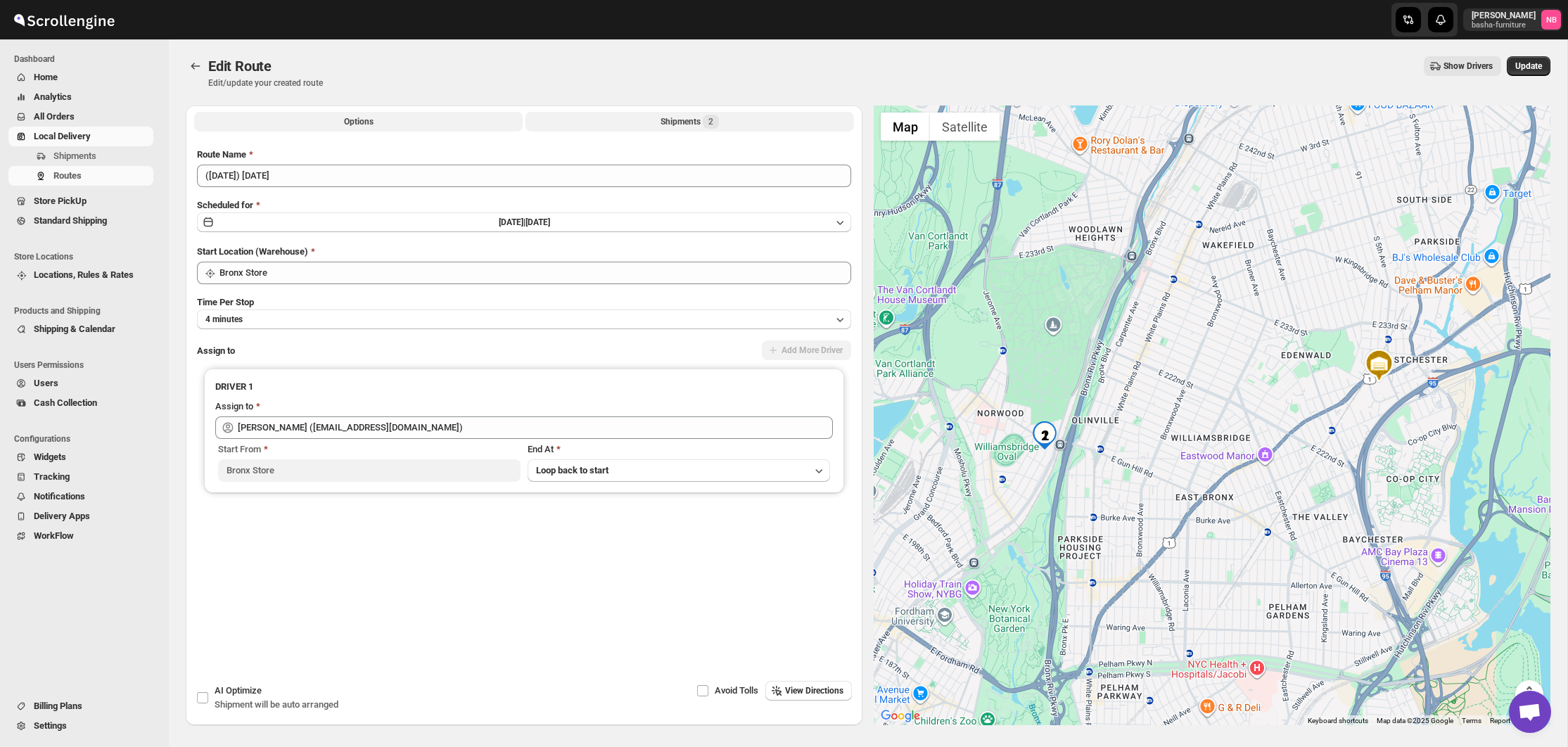
click at [687, 129] on button "Shipments 2" at bounding box center [689, 122] width 328 height 19
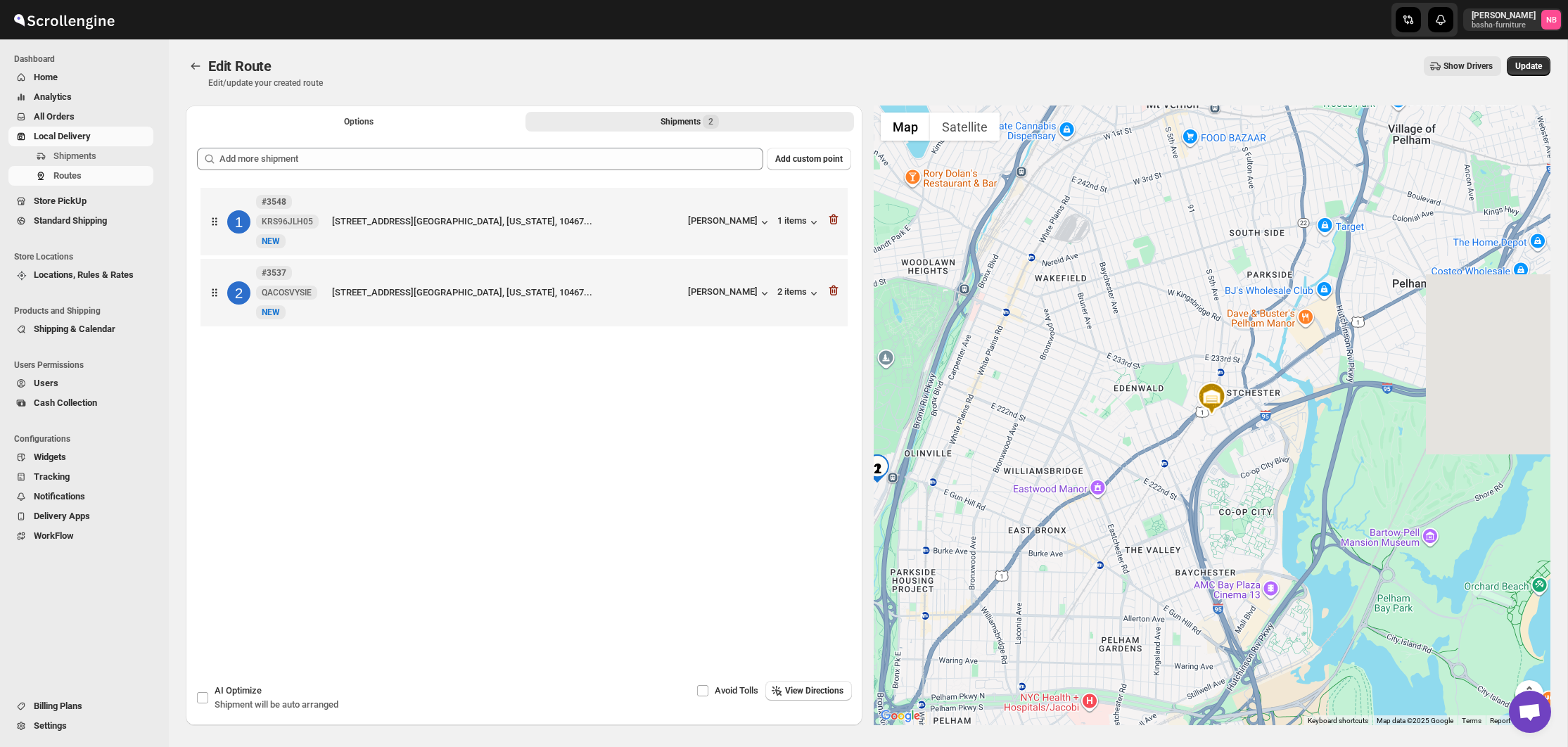
click at [609, 170] on div "Add custom point 1 #3548 KRS96JLH05 New NEW [STREET_ADDRESS][GEOGRAPHIC_DATA][U…" at bounding box center [524, 383] width 654 height 470
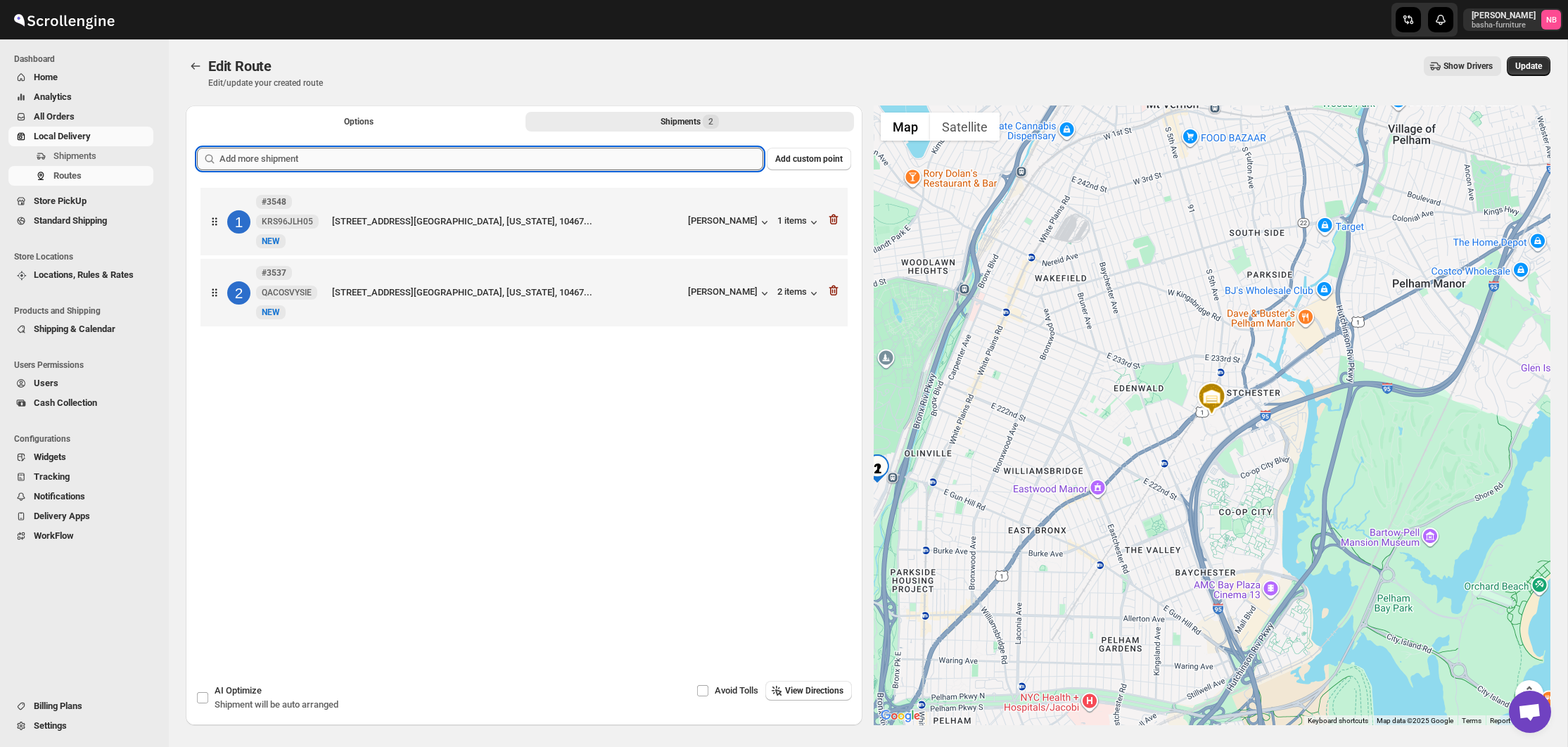
click at [568, 166] on input "text" at bounding box center [491, 159] width 544 height 22
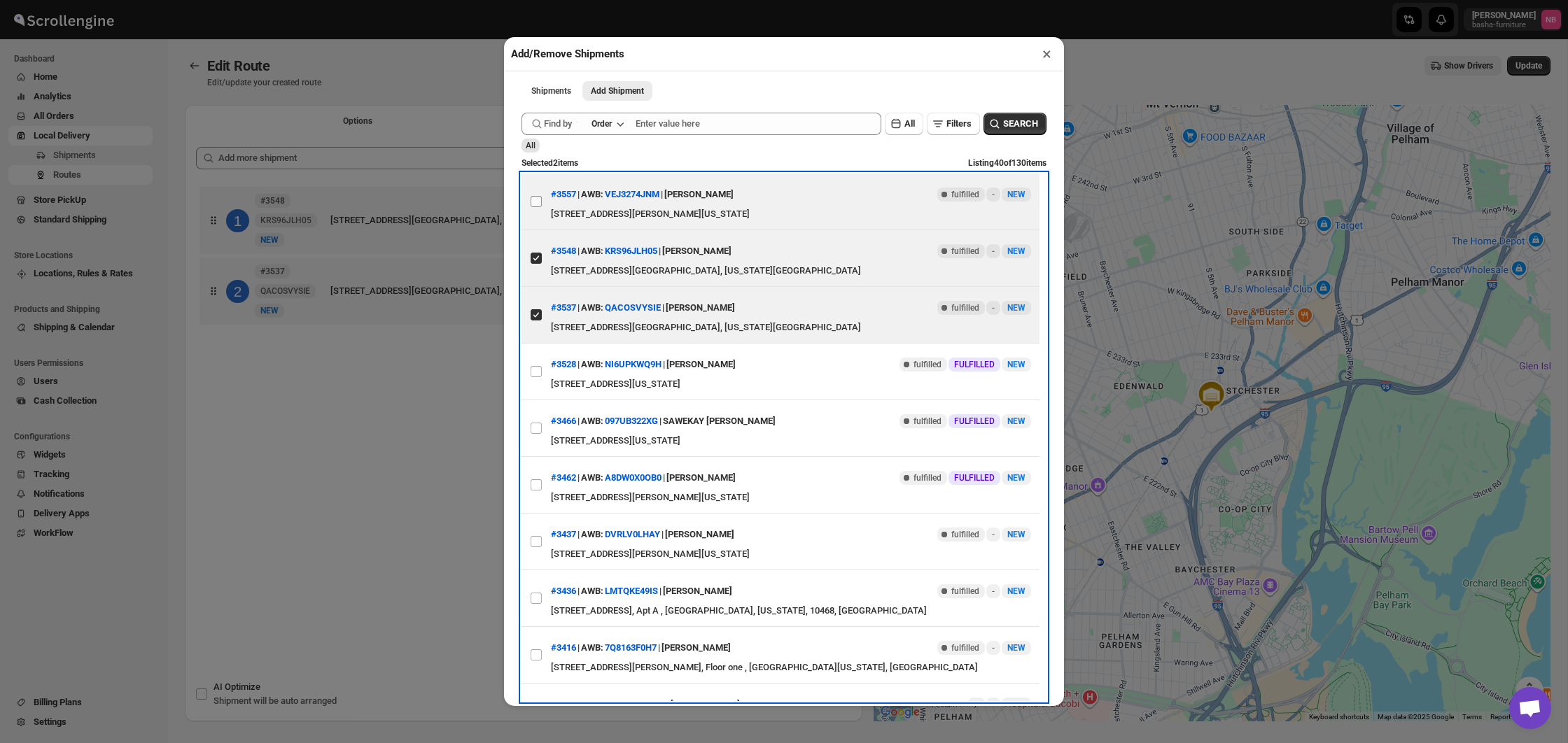
click at [540, 204] on input "View details for 68d06effe732906b3e777d35" at bounding box center [536, 201] width 11 height 11
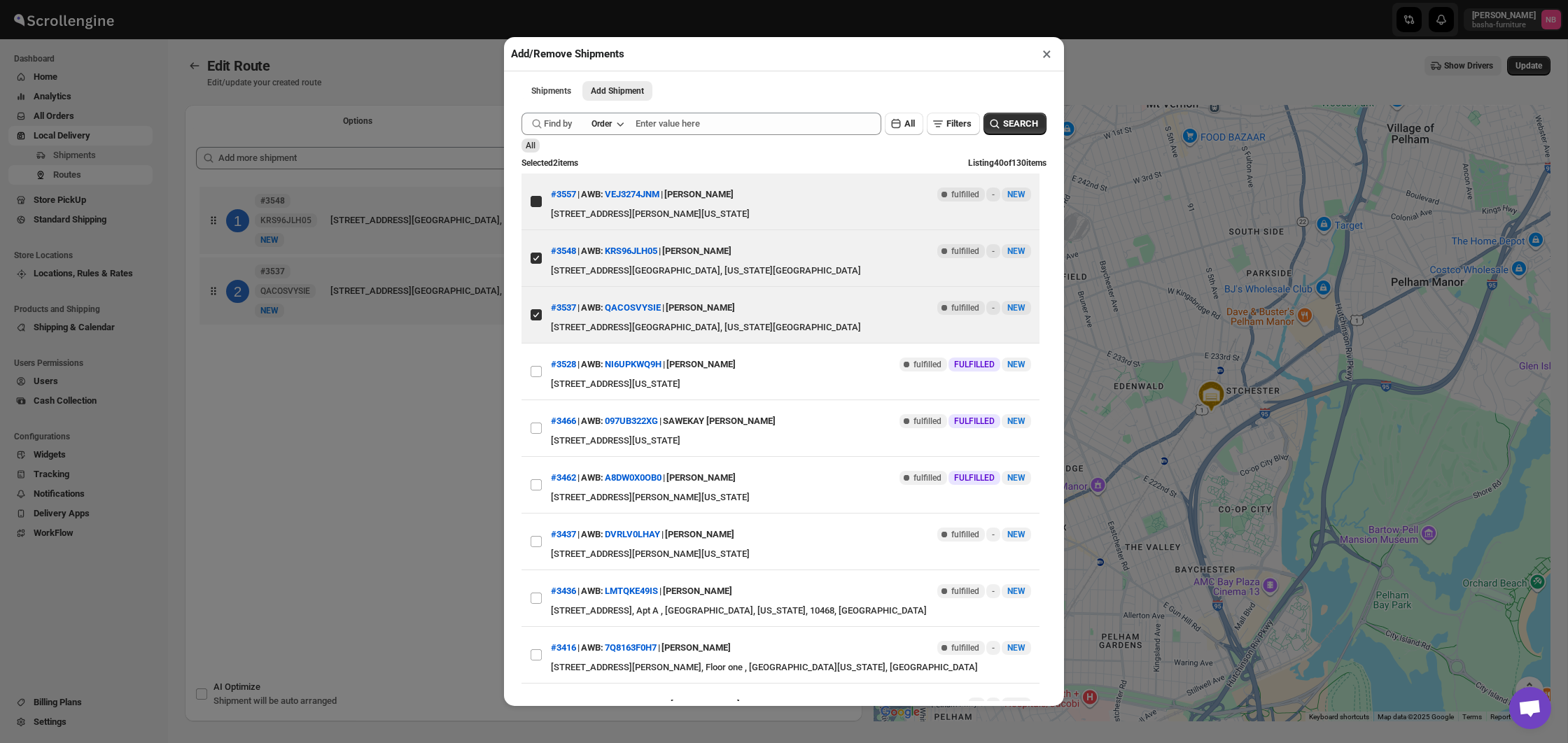
checkbox input "true"
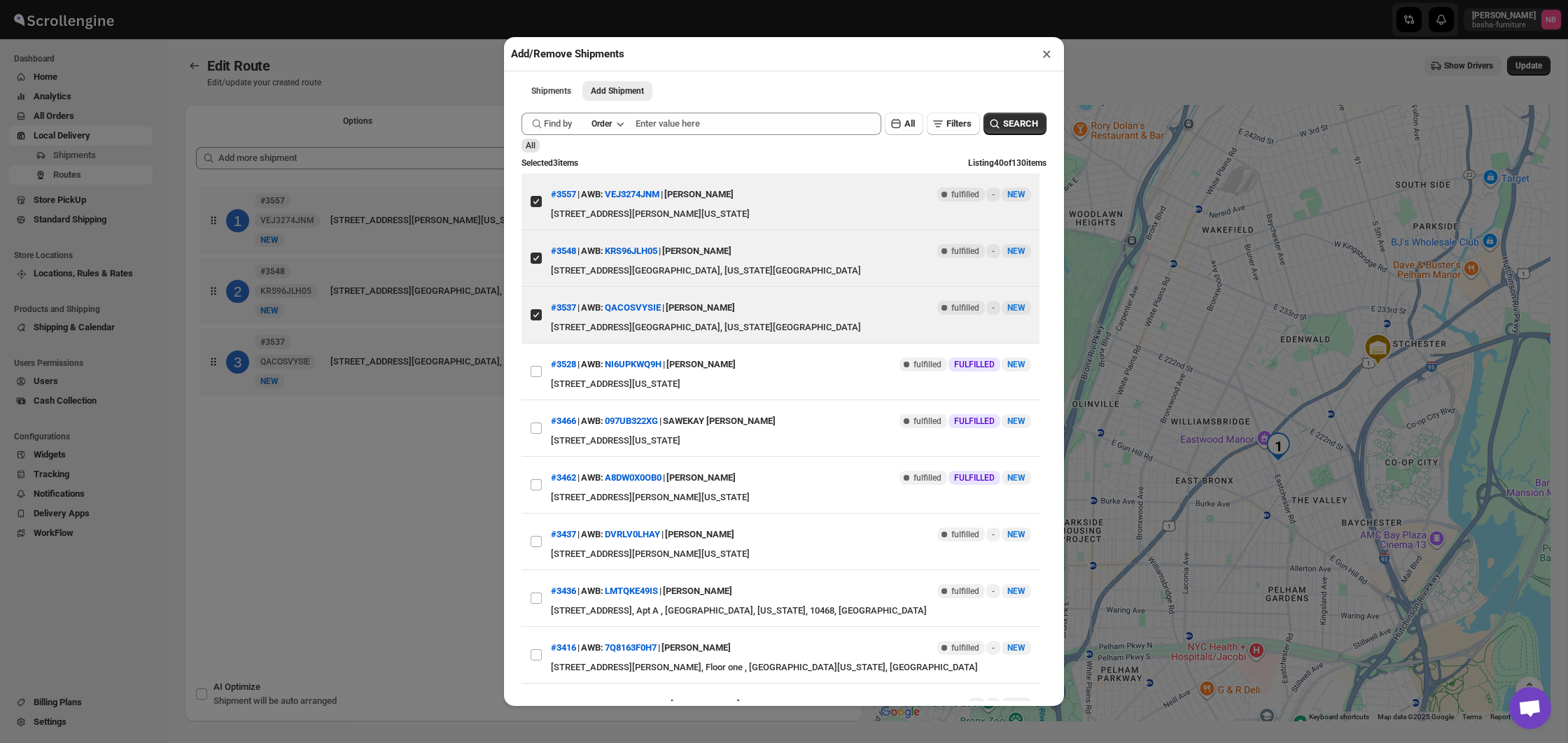
click at [388, 468] on div "Add/Remove Shipments × Shipments Add Shipment More views Shipments Add Shipment…" at bounding box center [784, 371] width 1568 height 743
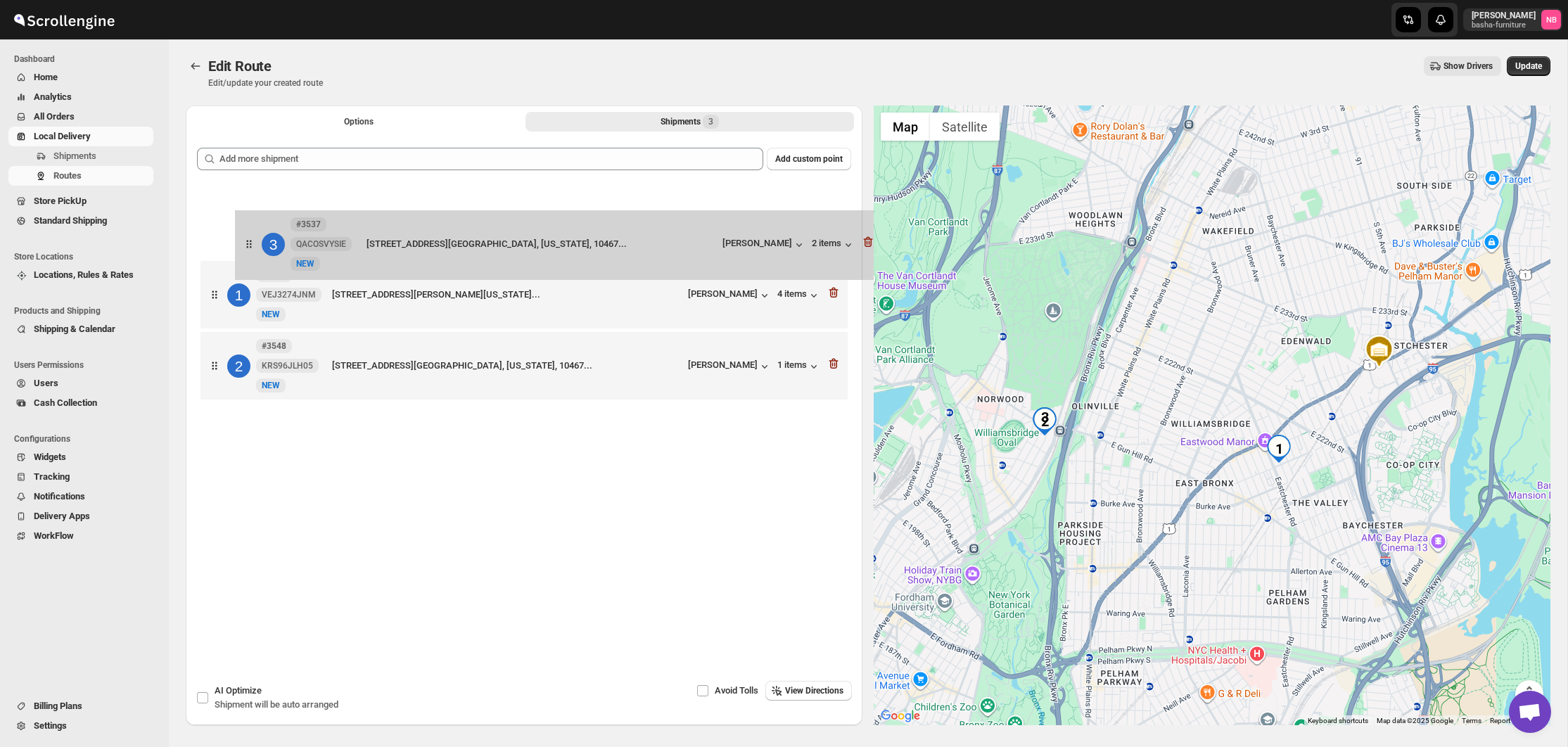
drag, startPoint x: 456, startPoint y: 369, endPoint x: 474, endPoint y: 234, distance: 136.2
click at [474, 231] on div "1 #3557 VEJ3274JNM New [GEOGRAPHIC_DATA][STREET_ADDRESS][PERSON_NAME], 1FL, [GE…" at bounding box center [524, 296] width 654 height 222
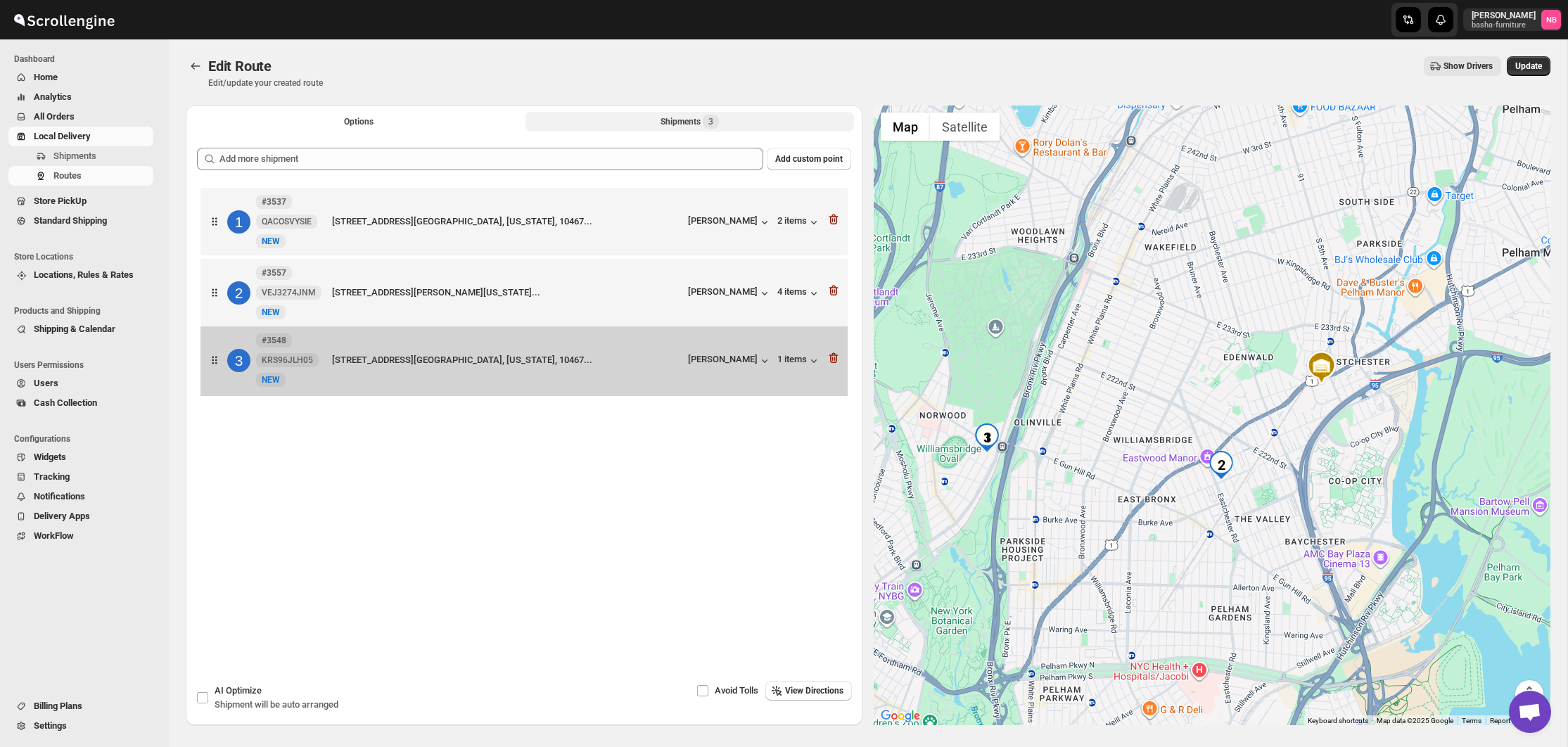
drag, startPoint x: 510, startPoint y: 365, endPoint x: 505, endPoint y: 289, distance: 76.2
click at [505, 289] on div "1 #[GEOGRAPHIC_DATA][STREET_ADDRESS][US_STATE]... [PERSON_NAME] 2 items 2 #3557…" at bounding box center [524, 296] width 654 height 222
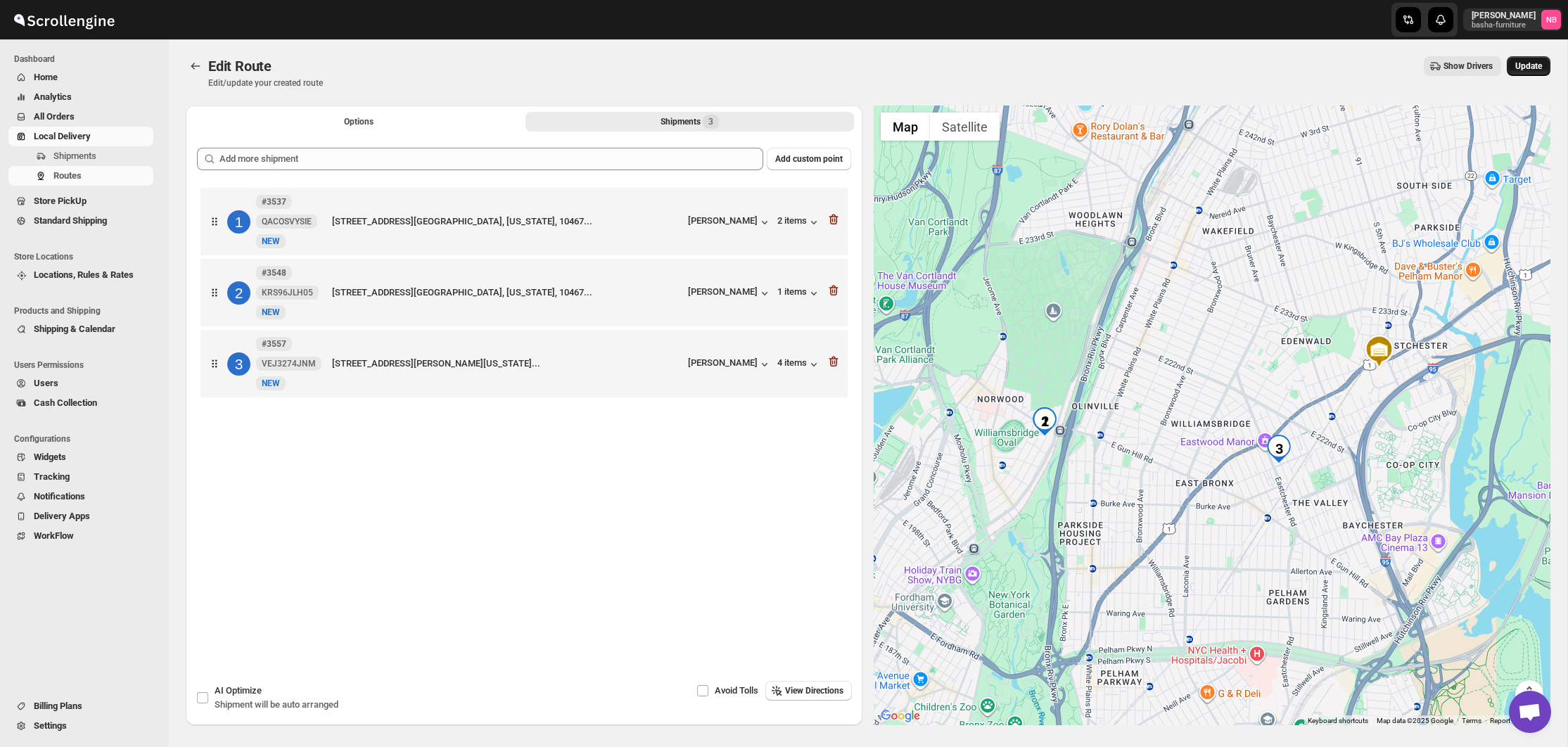
click at [1534, 61] on span "Update" at bounding box center [1528, 66] width 27 height 11
